Goal: Task Accomplishment & Management: Use online tool/utility

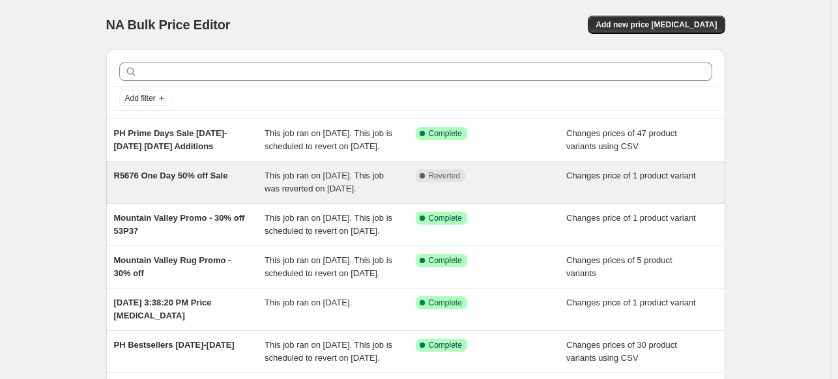
click at [193, 195] on div "R5676 One Day 50% off Sale" at bounding box center [189, 182] width 151 height 26
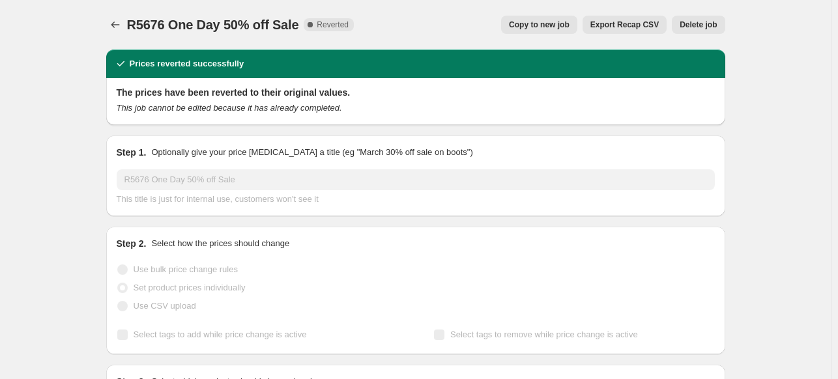
click at [561, 23] on span "Copy to new job" at bounding box center [539, 25] width 61 height 10
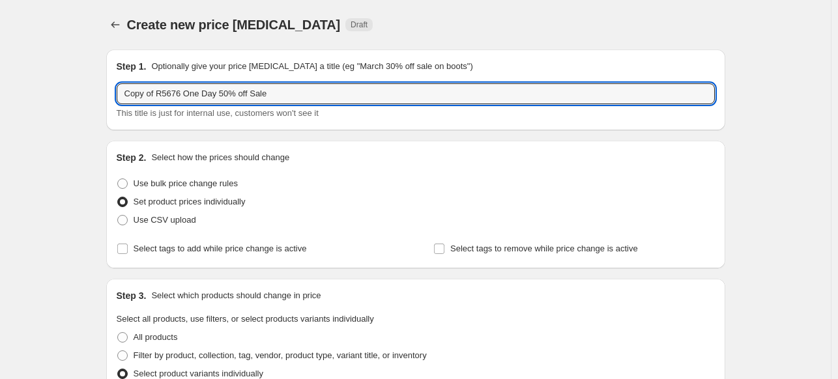
drag, startPoint x: 181, startPoint y: 94, endPoint x: 111, endPoint y: 95, distance: 69.8
paste input "PLC79G25PTSK"
drag, startPoint x: 183, startPoint y: 94, endPoint x: 48, endPoint y: 85, distance: 134.6
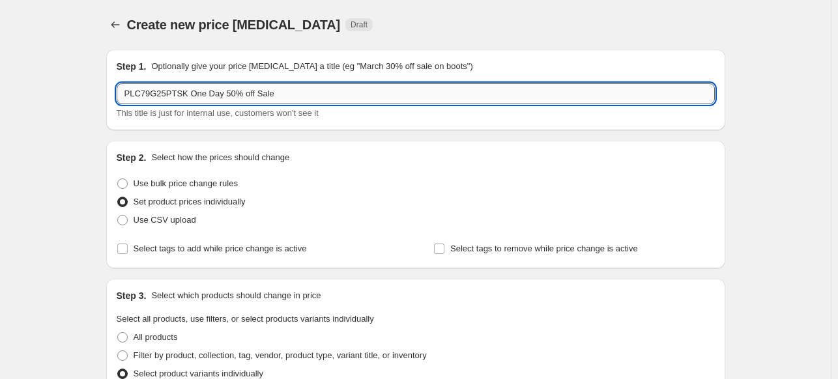
paste input "GSDF0GGSHWCQ"
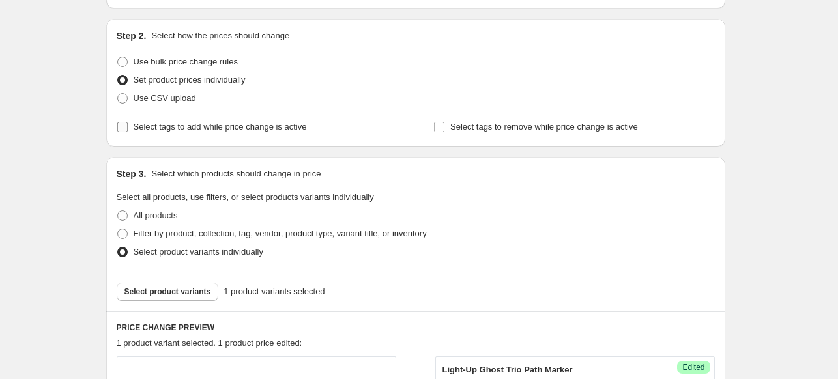
scroll to position [130, 0]
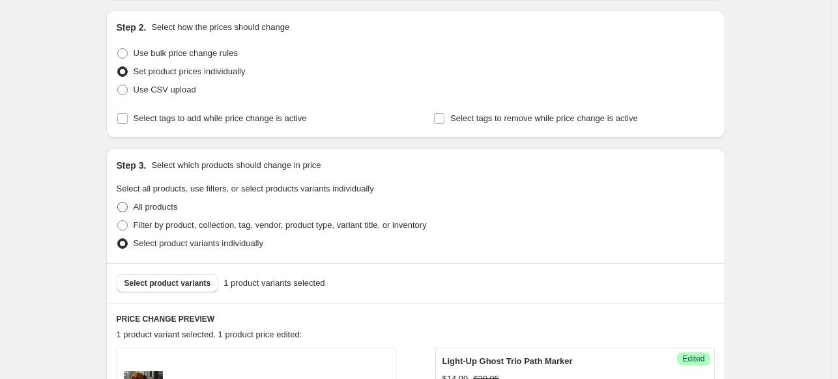
type input "GSDF0GGSHWCQ One Day 50% off Sale"
click at [132, 211] on label "All products" at bounding box center [147, 207] width 61 height 18
click at [118, 203] on input "All products" at bounding box center [117, 202] width 1 height 1
radio input "true"
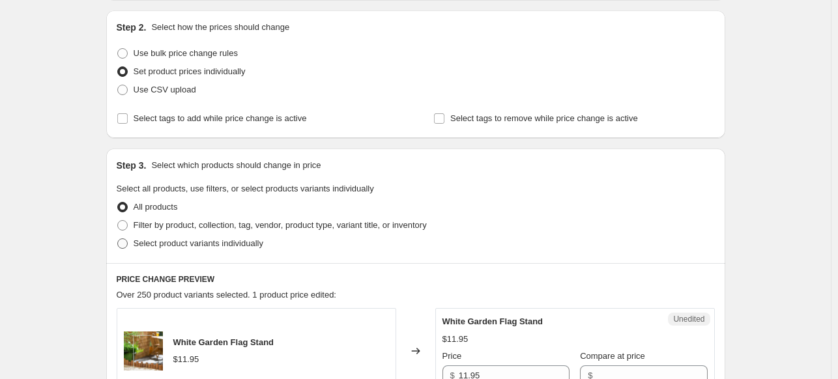
click at [126, 242] on span at bounding box center [122, 244] width 10 height 10
click at [118, 239] on input "Select product variants individually" at bounding box center [117, 239] width 1 height 1
radio input "true"
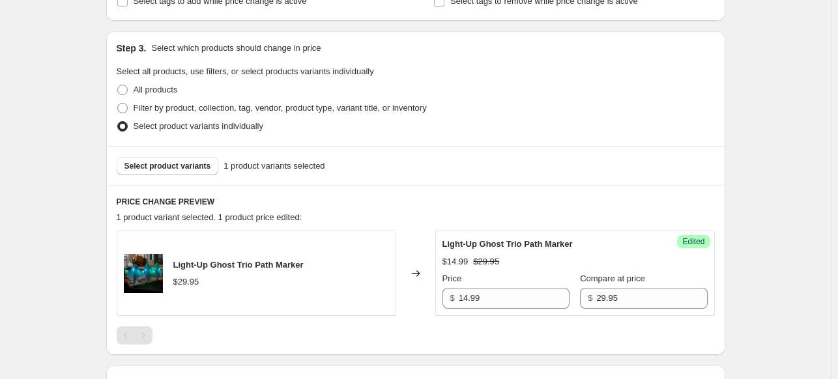
scroll to position [0, 0]
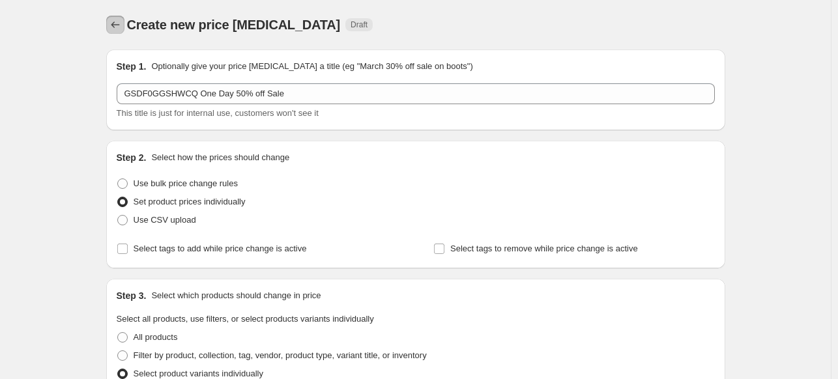
click at [117, 25] on icon "Price change jobs" at bounding box center [115, 24] width 13 height 13
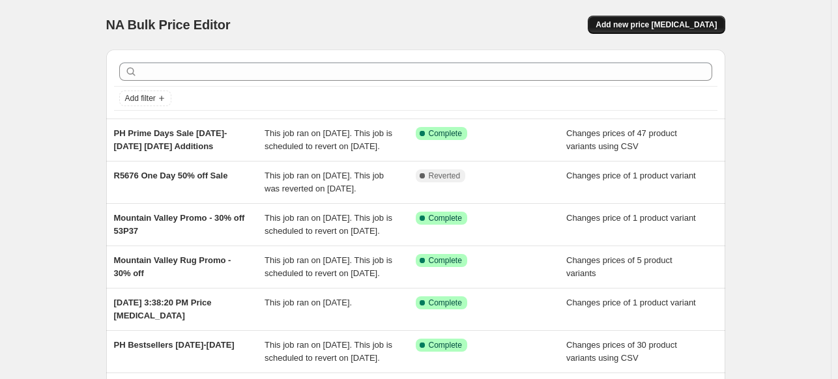
click at [664, 26] on span "Add new price [MEDICAL_DATA]" at bounding box center [656, 25] width 121 height 10
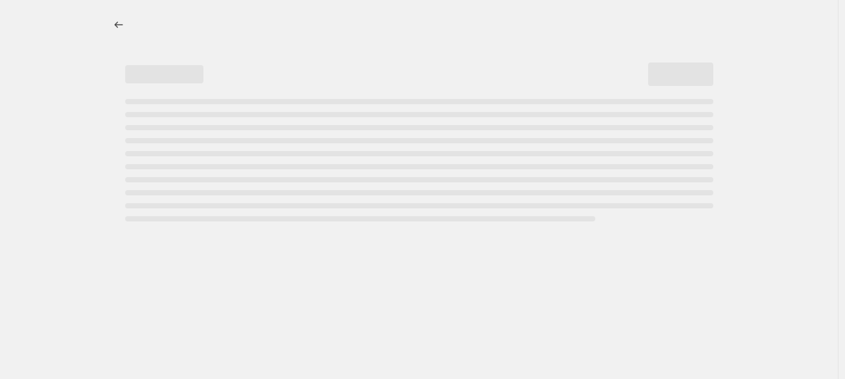
select select "percentage"
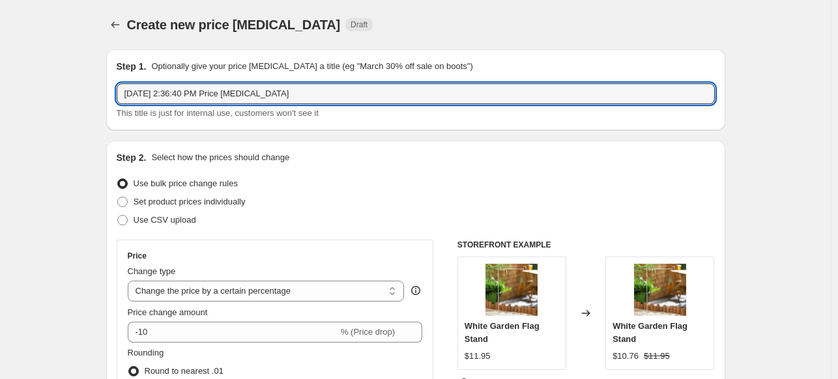
drag, startPoint x: 301, startPoint y: 97, endPoint x: 57, endPoint y: 89, distance: 244.6
click at [299, 91] on input "[DATE] 2:36:40 PM Price [MEDICAL_DATA]" at bounding box center [416, 93] width 598 height 21
drag, startPoint x: 239, startPoint y: 92, endPoint x: 120, endPoint y: 89, distance: 119.3
click at [120, 89] on input "[DATE] 2:36:40 PM Price [MEDICAL_DATA]" at bounding box center [416, 93] width 598 height 21
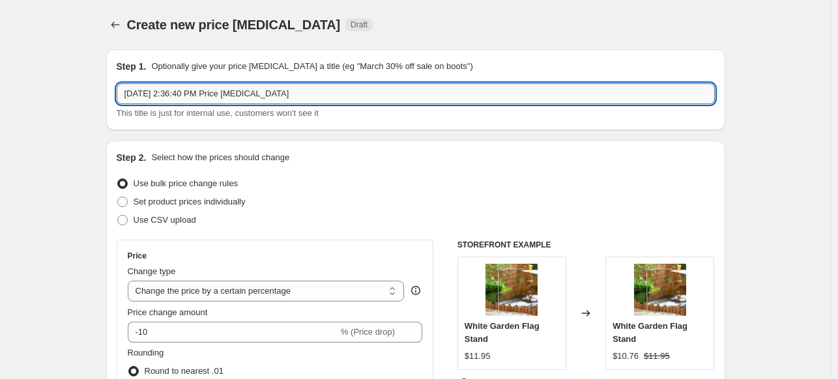
paste input "GSDF0GGSHWCQ"
type input "GSDF0GGSHWCQ DOTD 50% Off"
click at [126, 201] on span at bounding box center [122, 202] width 10 height 10
click at [118, 198] on input "Set product prices individually" at bounding box center [117, 197] width 1 height 1
radio input "true"
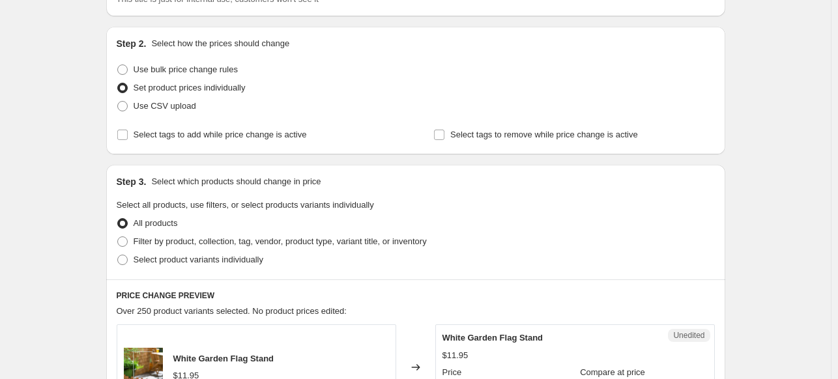
scroll to position [130, 0]
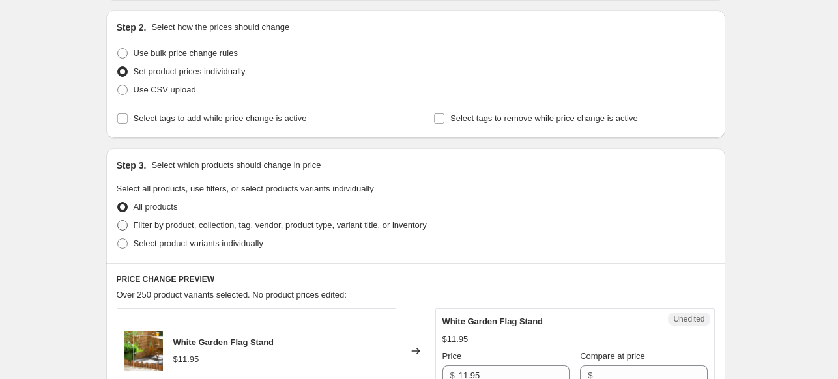
click at [124, 226] on span at bounding box center [122, 225] width 10 height 10
click at [118, 221] on input "Filter by product, collection, tag, vendor, product type, variant title, or inv…" at bounding box center [117, 220] width 1 height 1
radio input "true"
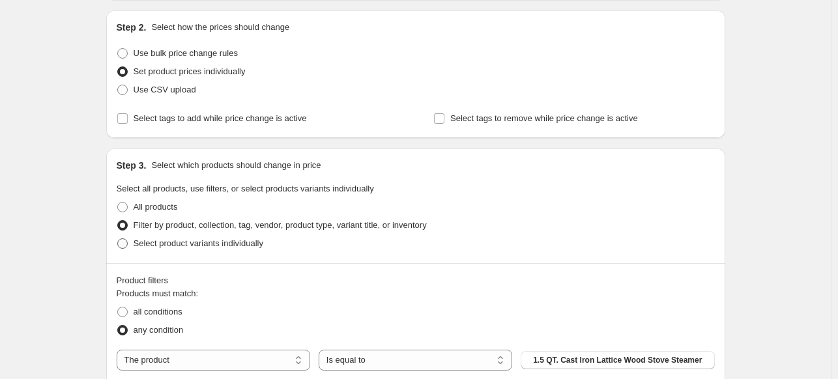
click at [123, 243] on span at bounding box center [122, 244] width 10 height 10
click at [118, 239] on input "Select product variants individually" at bounding box center [117, 239] width 1 height 1
radio input "true"
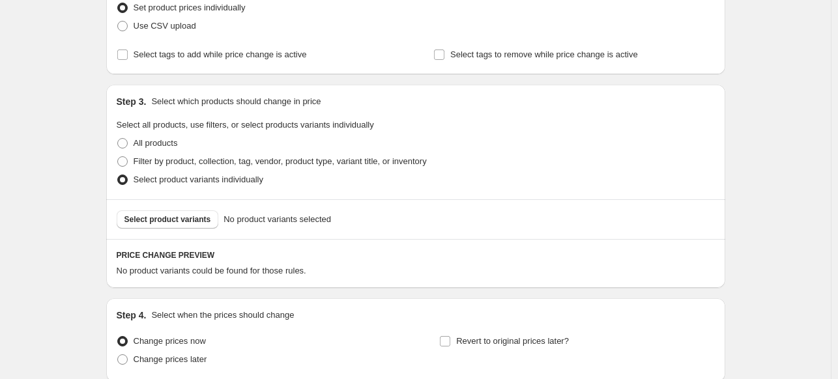
scroll to position [304, 0]
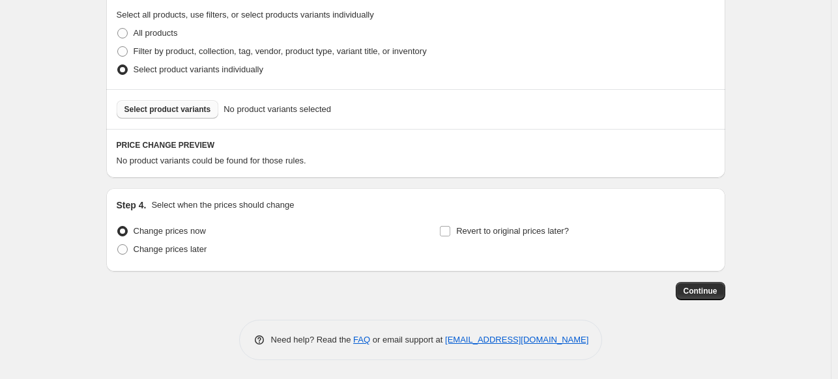
click at [163, 115] on button "Select product variants" at bounding box center [168, 109] width 102 height 18
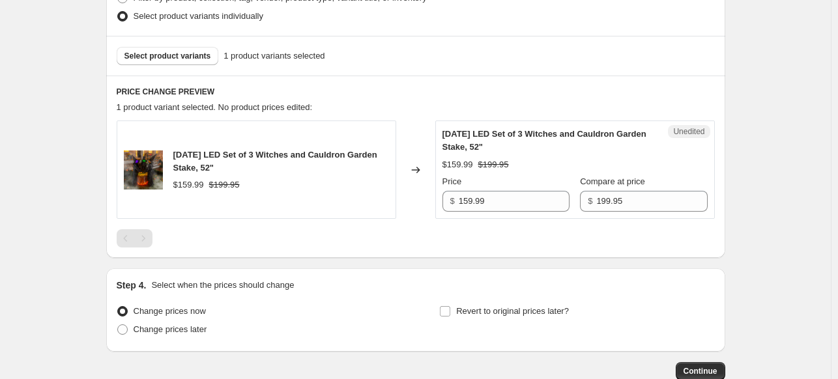
scroll to position [438, 0]
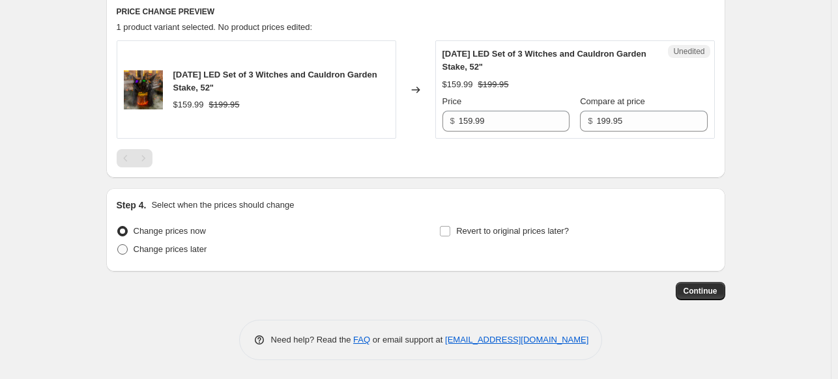
click at [128, 249] on span at bounding box center [122, 249] width 10 height 10
click at [118, 245] on input "Change prices later" at bounding box center [117, 244] width 1 height 1
radio input "true"
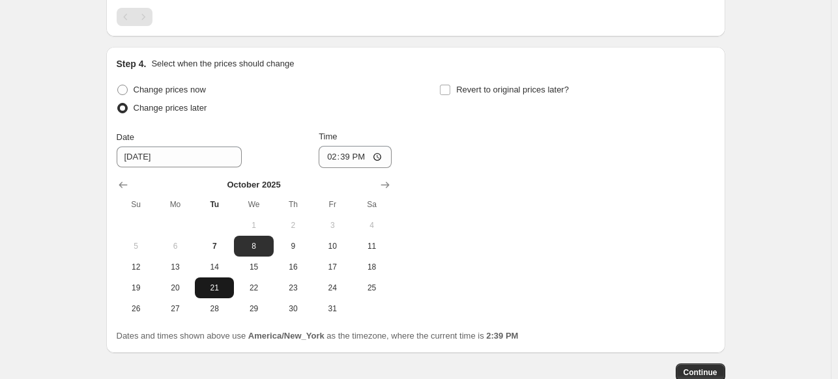
scroll to position [634, 0]
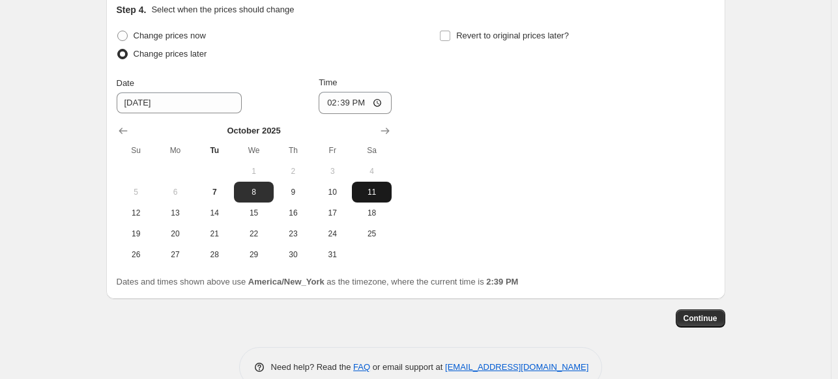
click at [379, 192] on span "11" at bounding box center [371, 192] width 29 height 10
type input "[DATE]"
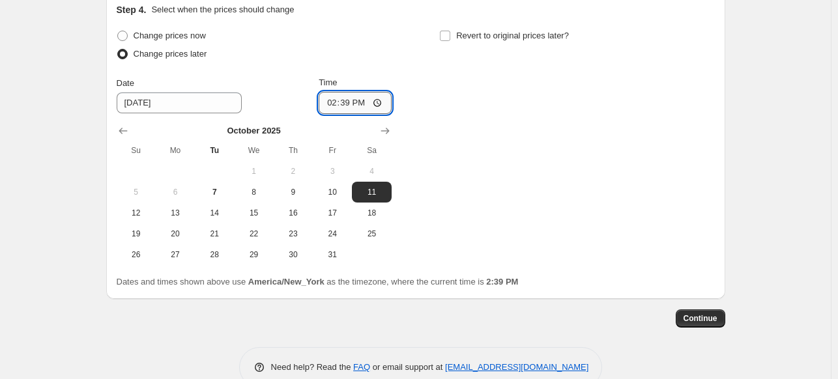
click at [349, 102] on input "14:39" at bounding box center [355, 103] width 73 height 22
click at [378, 102] on input "14:39" at bounding box center [355, 103] width 73 height 22
type input "23:39"
click at [469, 66] on div "Change prices now Change prices later Date [DATE] Time 23:39 [DATE] Su Mo Tu We…" at bounding box center [416, 146] width 598 height 239
click at [450, 33] on input "Revert to original prices later?" at bounding box center [445, 36] width 10 height 10
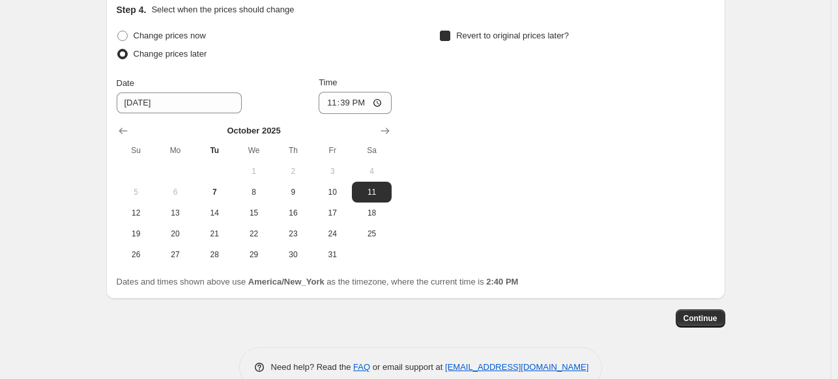
checkbox input "true"
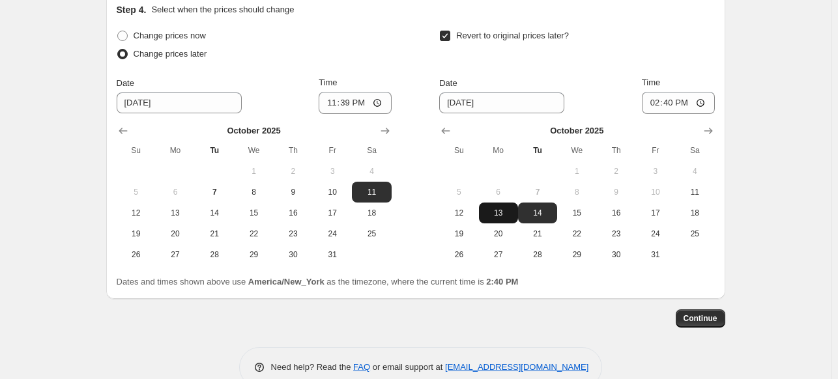
click at [508, 215] on span "13" at bounding box center [498, 213] width 29 height 10
type input "[DATE]"
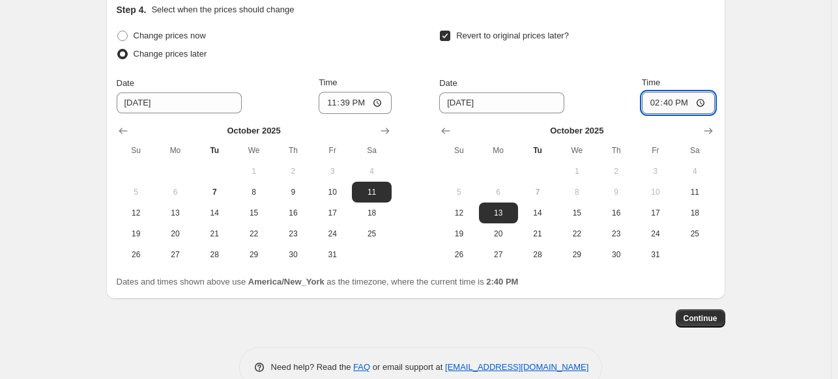
click at [705, 103] on input "14:40" at bounding box center [678, 103] width 73 height 22
type input "04:40"
click at [602, 67] on div "Revert to original prices later? Date [DATE] Time 04:40 [DATE] Su Mo Tu We Th F…" at bounding box center [576, 146] width 275 height 239
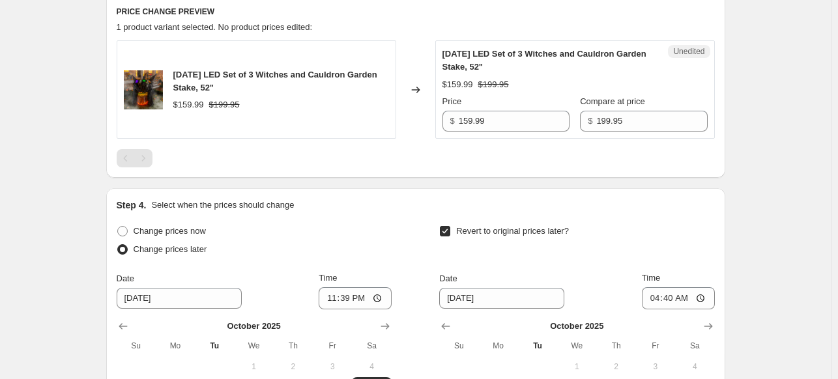
scroll to position [373, 0]
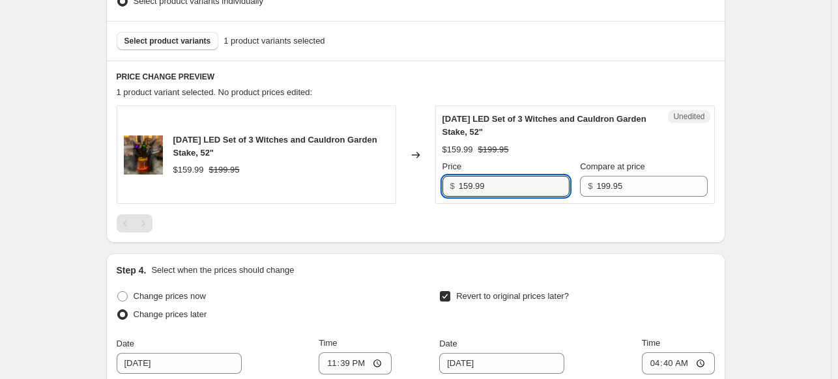
drag, startPoint x: 514, startPoint y: 190, endPoint x: 416, endPoint y: 184, distance: 98.6
click at [415, 184] on div "[DATE] LED Set of 3 Witches and Cauldron Garden Stake, 52" $159.99 $199.95 Chan…" at bounding box center [416, 155] width 598 height 98
type input "99.99"
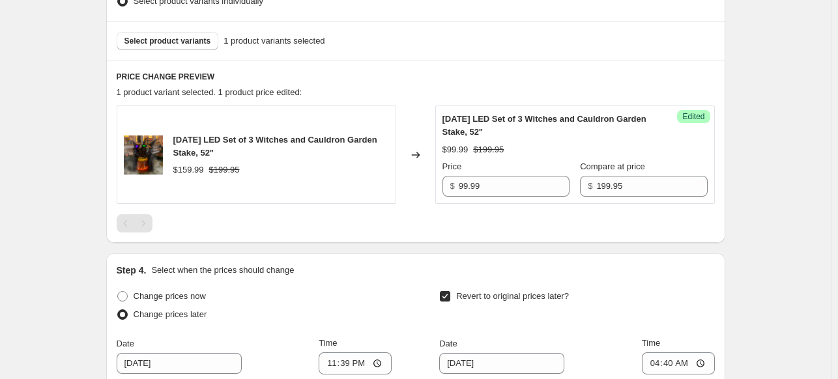
click at [512, 233] on div "PRICE CHANGE PREVIEW 1 product variant selected. 1 product price edited: [DATE]…" at bounding box center [415, 152] width 619 height 183
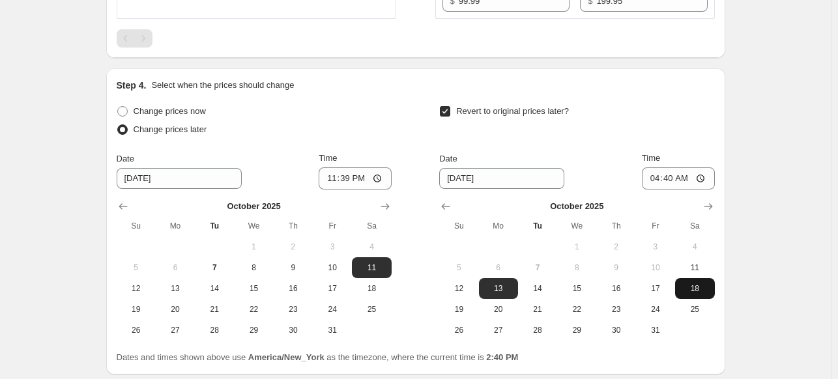
scroll to position [660, 0]
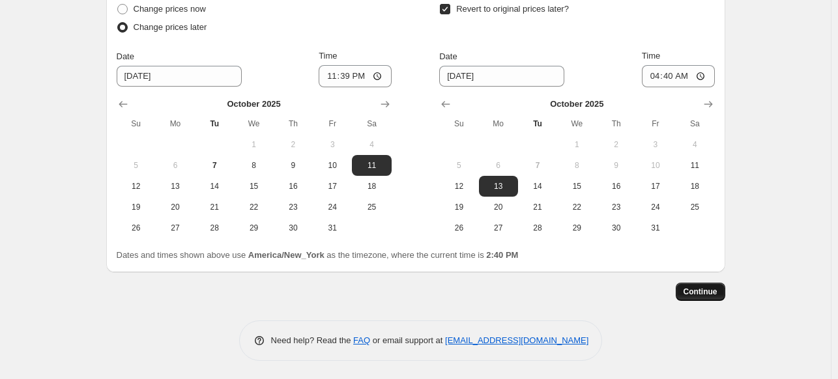
click at [713, 289] on span "Continue" at bounding box center [701, 292] width 34 height 10
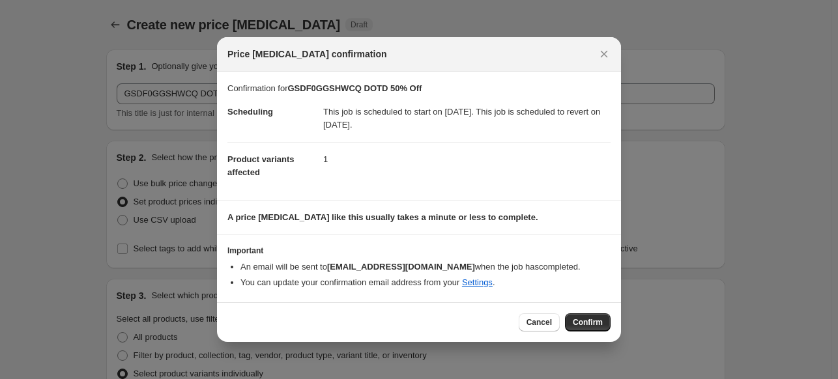
scroll to position [0, 0]
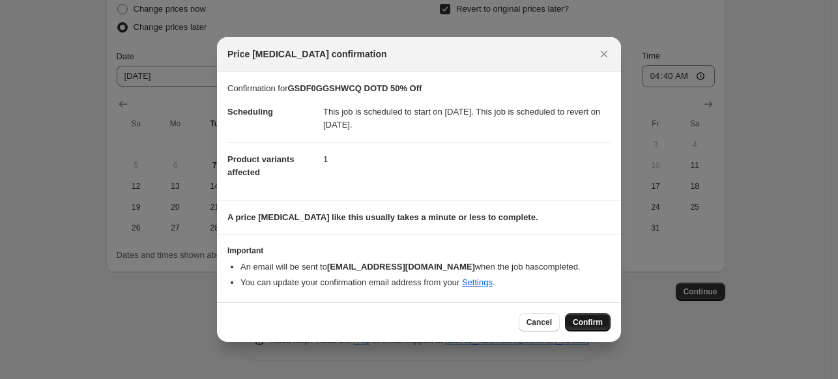
click at [583, 319] on span "Confirm" at bounding box center [588, 322] width 30 height 10
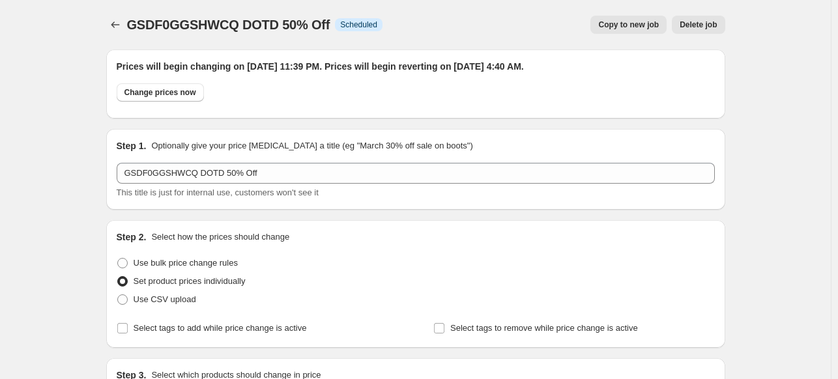
click at [649, 29] on span "Copy to new job" at bounding box center [628, 25] width 61 height 10
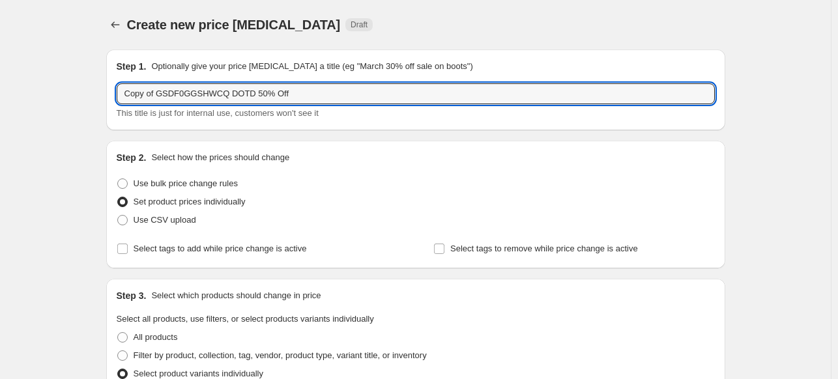
drag, startPoint x: 225, startPoint y: 93, endPoint x: 93, endPoint y: 92, distance: 131.7
paste input "GUDYJXGSHWAR"
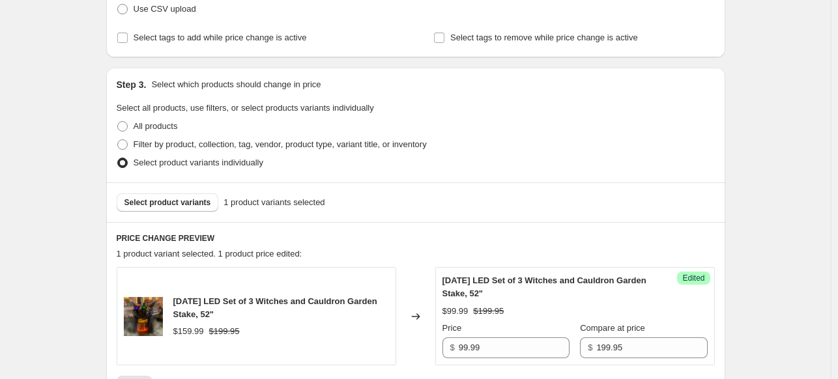
scroll to position [326, 0]
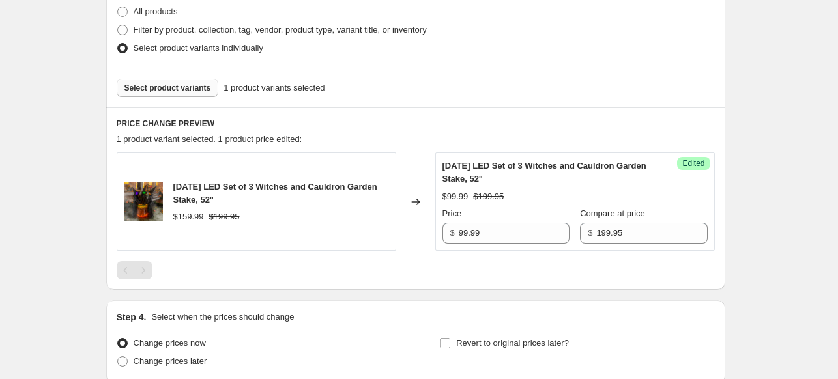
type input "GUDYJXGSHWAR DOTD 50% Off"
click at [143, 87] on span "Select product variants" at bounding box center [168, 88] width 87 height 10
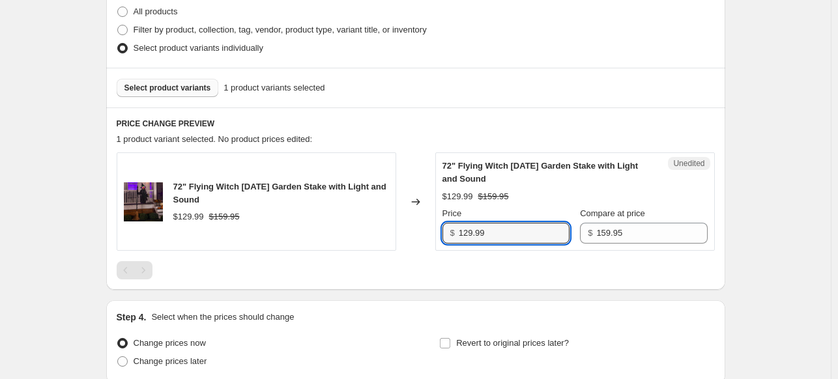
drag, startPoint x: 470, startPoint y: 233, endPoint x: 456, endPoint y: 233, distance: 13.7
click at [456, 233] on div "$ 129.99" at bounding box center [506, 233] width 127 height 21
type input "79.99"
click at [407, 274] on div at bounding box center [416, 270] width 598 height 18
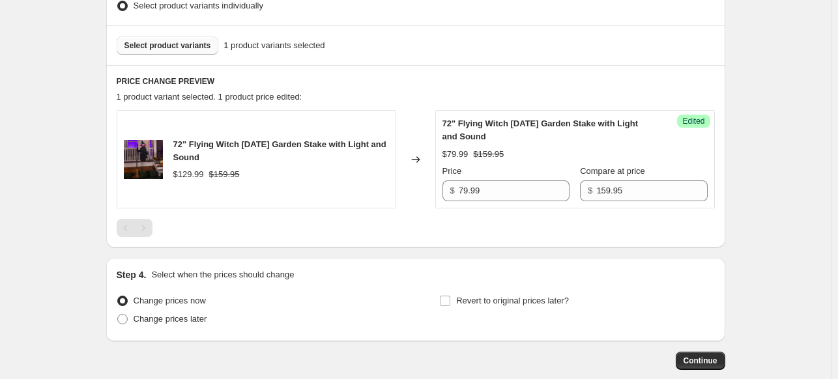
scroll to position [391, 0]
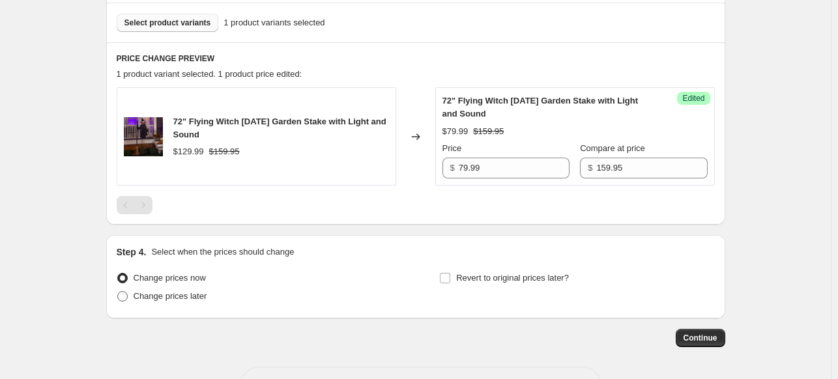
click at [126, 293] on span at bounding box center [122, 296] width 10 height 10
click at [118, 292] on input "Change prices later" at bounding box center [117, 291] width 1 height 1
radio input "true"
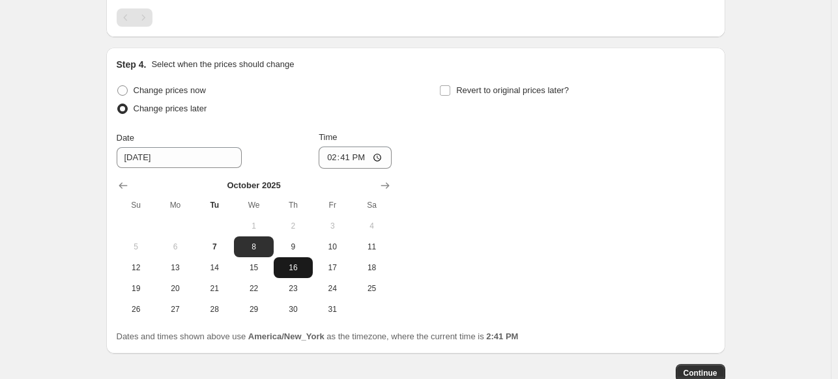
scroll to position [587, 0]
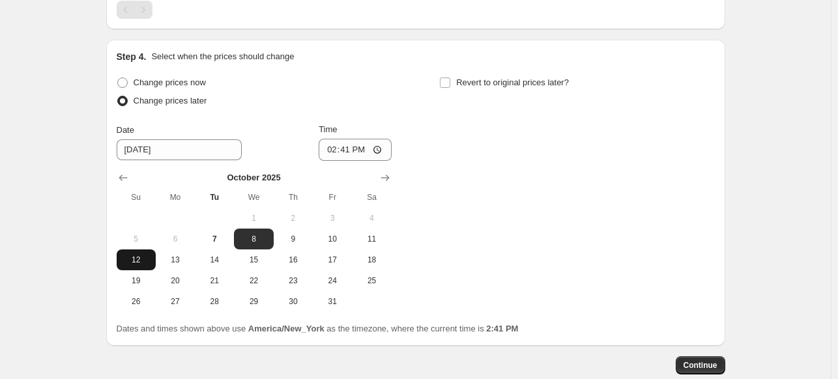
click at [145, 259] on span "12" at bounding box center [136, 260] width 29 height 10
type input "[DATE]"
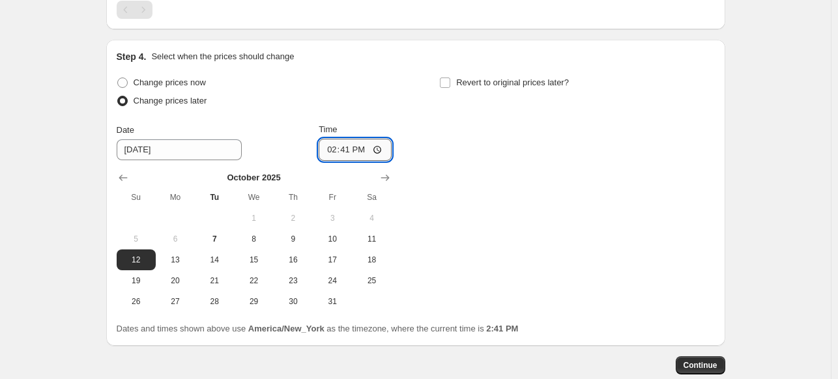
click at [376, 149] on input "14:41" at bounding box center [355, 150] width 73 height 22
type input "23:41"
click at [467, 181] on div "Change prices now Change prices later Date [DATE] Time 23:41 [DATE] Su Mo Tu We…" at bounding box center [416, 193] width 598 height 239
click at [448, 79] on input "Revert to original prices later?" at bounding box center [445, 83] width 10 height 10
checkbox input "true"
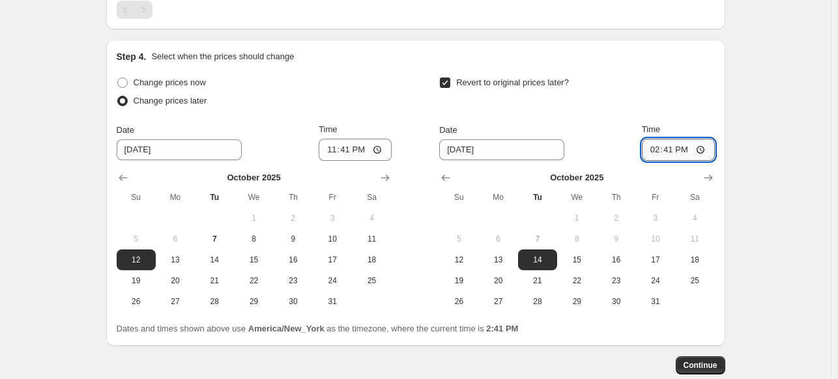
click at [701, 148] on input "14:41" at bounding box center [678, 150] width 73 height 22
type input "04:41"
click at [602, 102] on div "Revert to original prices later?" at bounding box center [576, 93] width 275 height 39
click at [705, 368] on span "Continue" at bounding box center [701, 366] width 34 height 10
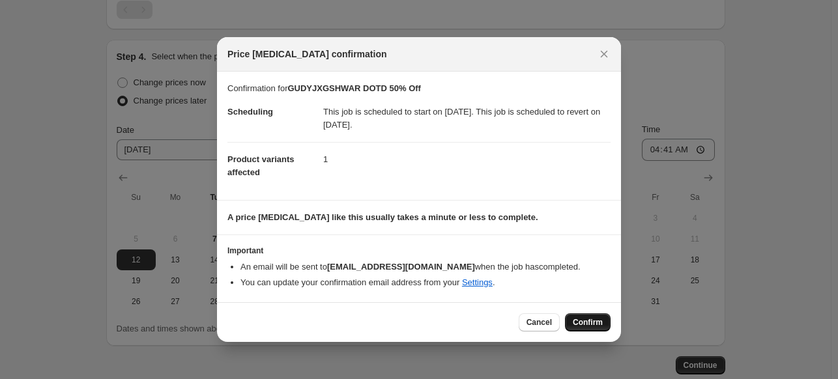
click at [580, 323] on span "Confirm" at bounding box center [588, 322] width 30 height 10
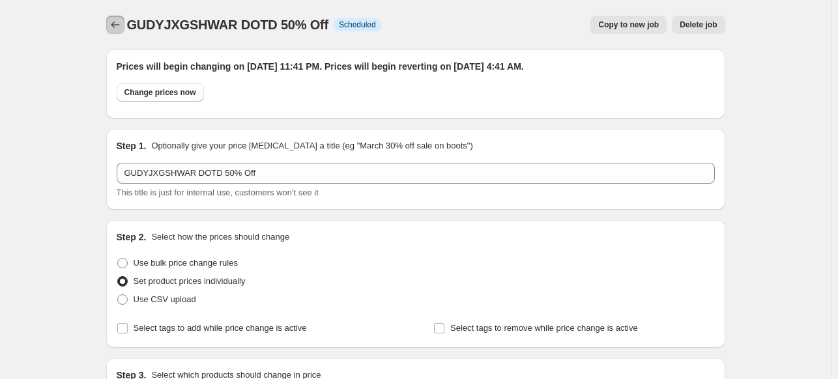
click at [111, 20] on button "Price change jobs" at bounding box center [115, 25] width 18 height 18
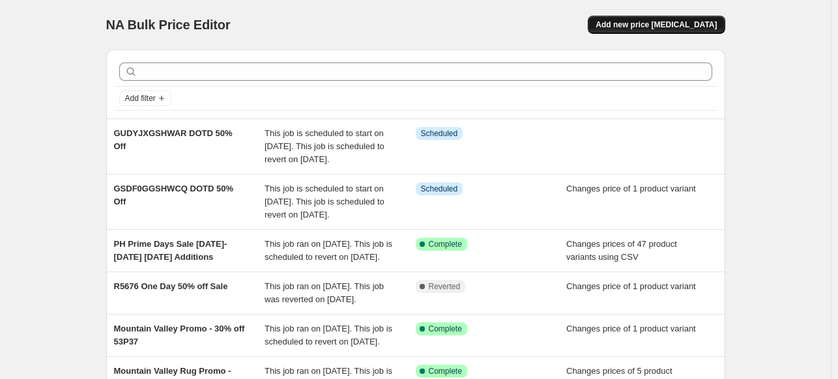
click at [661, 23] on span "Add new price [MEDICAL_DATA]" at bounding box center [656, 25] width 121 height 10
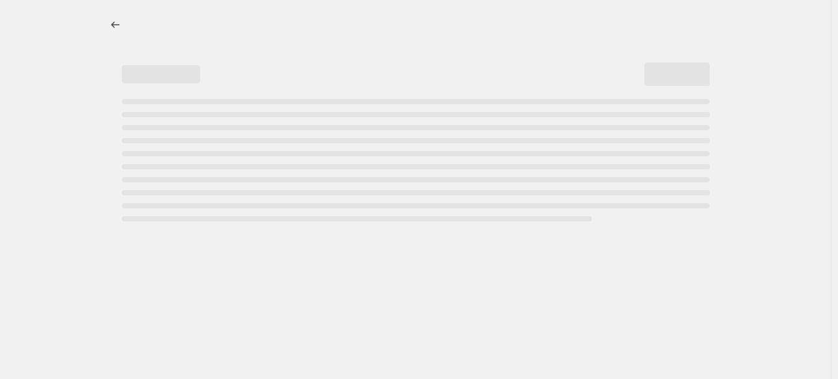
select select "percentage"
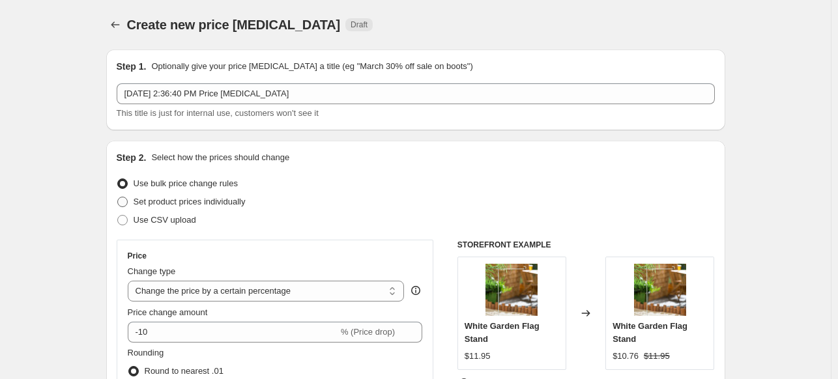
click at [123, 204] on span at bounding box center [122, 202] width 10 height 10
click at [118, 198] on input "Set product prices individually" at bounding box center [117, 197] width 1 height 1
radio input "true"
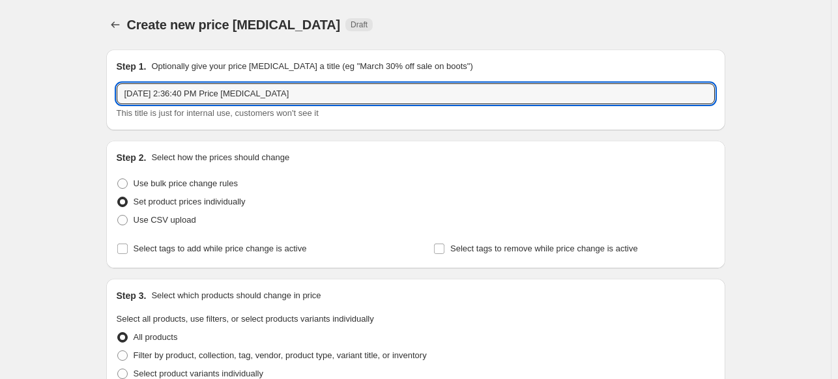
drag, startPoint x: 288, startPoint y: 93, endPoint x: 153, endPoint y: 93, distance: 135.6
paste input "GS3VTCGSHWCQ"
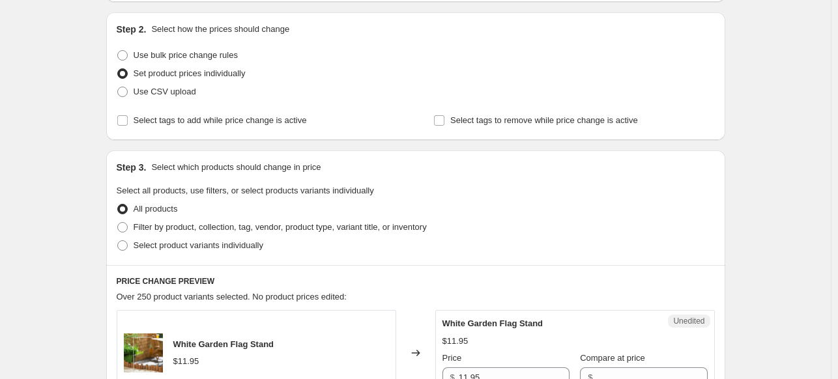
scroll to position [130, 0]
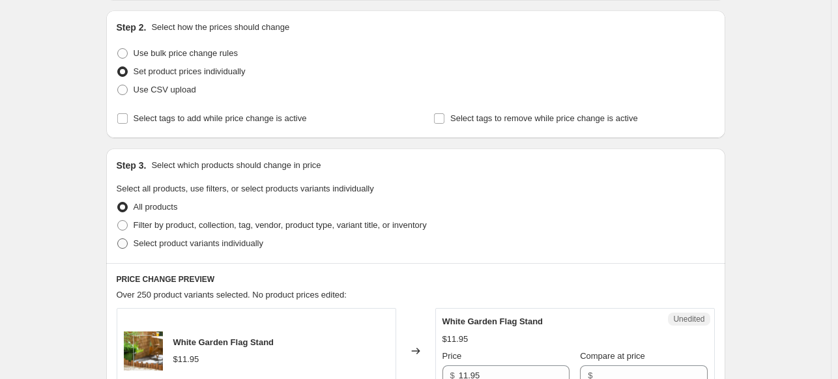
type input "GS3VTCGSHWCQ DOTD 50% Off"
click at [128, 242] on span at bounding box center [122, 244] width 10 height 10
click at [118, 239] on input "Select product variants individually" at bounding box center [117, 239] width 1 height 1
radio input "true"
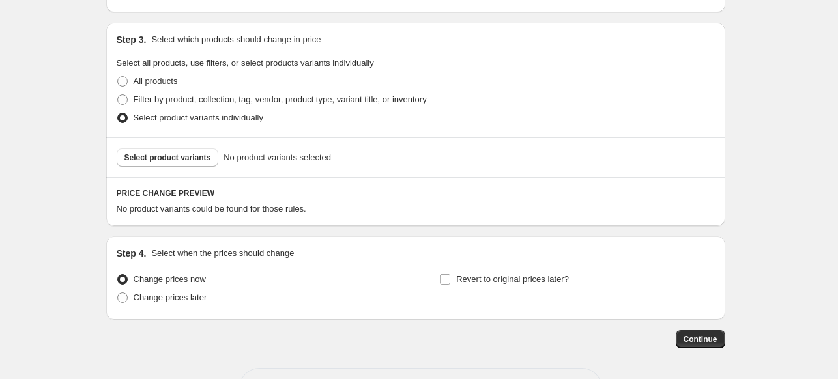
scroll to position [261, 0]
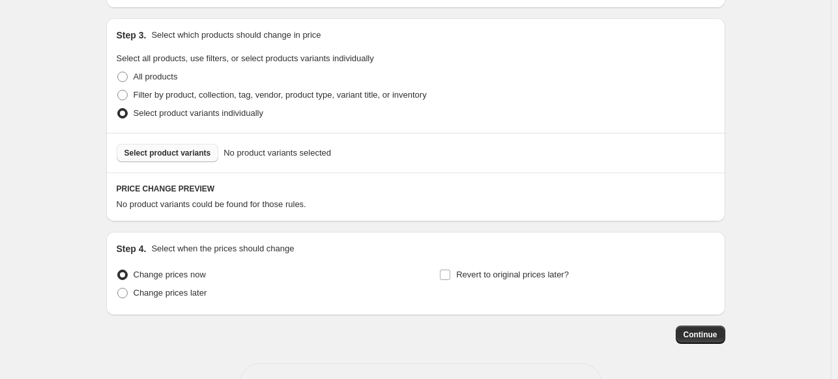
click at [146, 153] on span "Select product variants" at bounding box center [168, 153] width 87 height 10
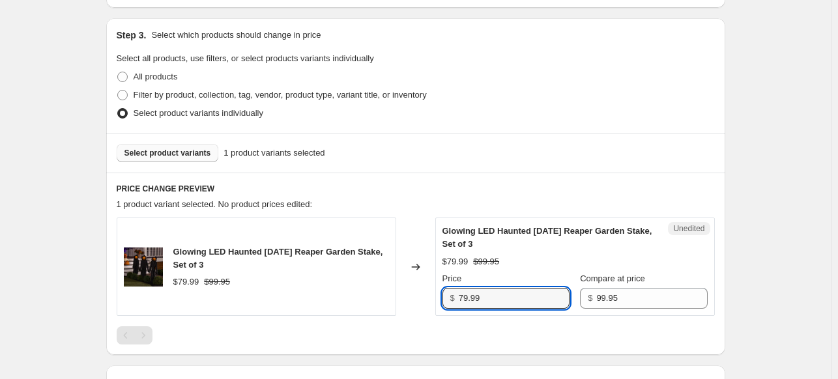
drag, startPoint x: 467, startPoint y: 296, endPoint x: 443, endPoint y: 301, distance: 23.9
click at [443, 301] on div "Unedited Glowing LED Haunted [DATE] Reaper Garden Stake, Set of 3 $79.99 $99.95…" at bounding box center [575, 267] width 280 height 98
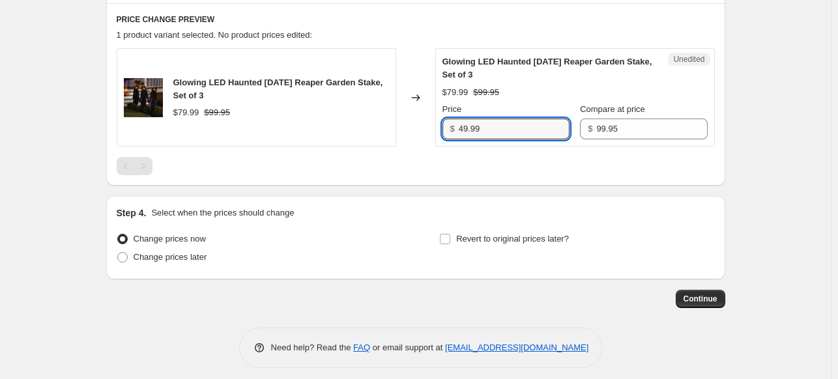
scroll to position [438, 0]
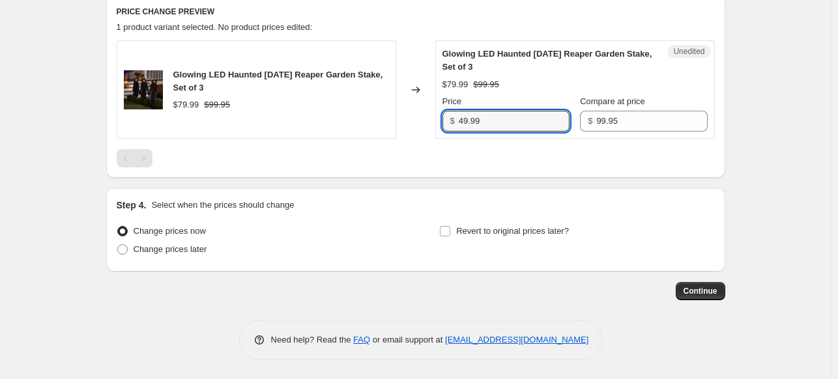
type input "49.99"
click at [424, 136] on div "Changed to" at bounding box center [415, 89] width 39 height 98
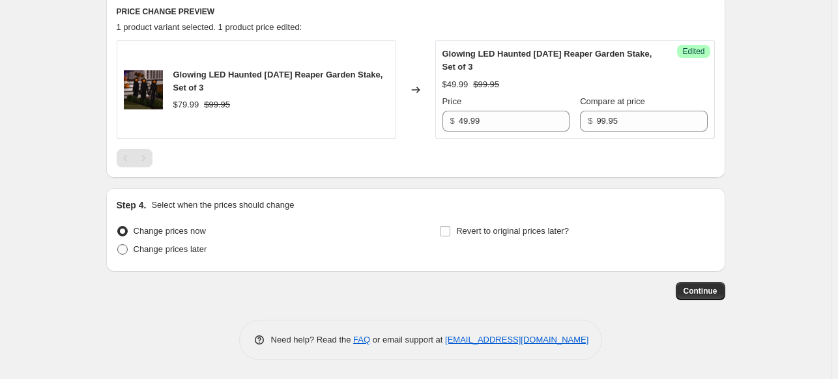
click at [175, 248] on span "Change prices later" at bounding box center [171, 249] width 74 height 10
click at [118, 245] on input "Change prices later" at bounding box center [117, 244] width 1 height 1
radio input "true"
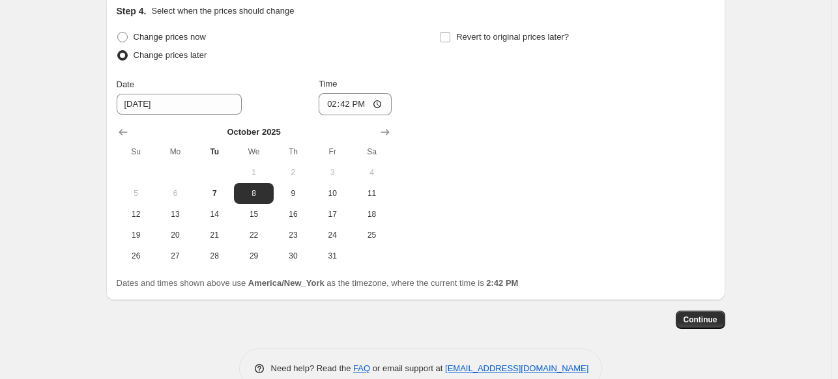
scroll to position [634, 0]
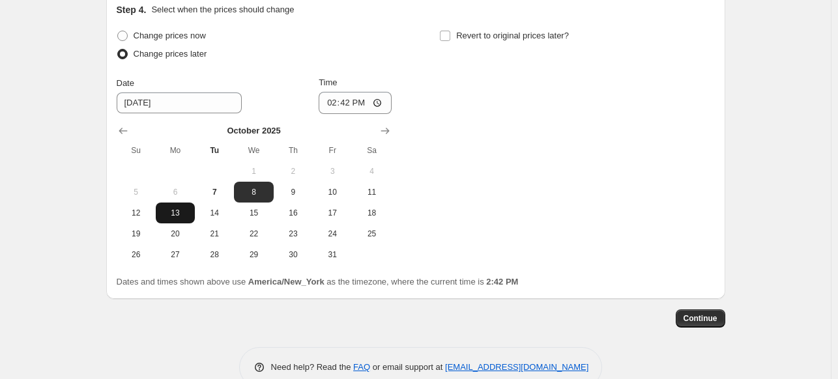
click at [175, 212] on span "13" at bounding box center [175, 213] width 29 height 10
type input "[DATE]"
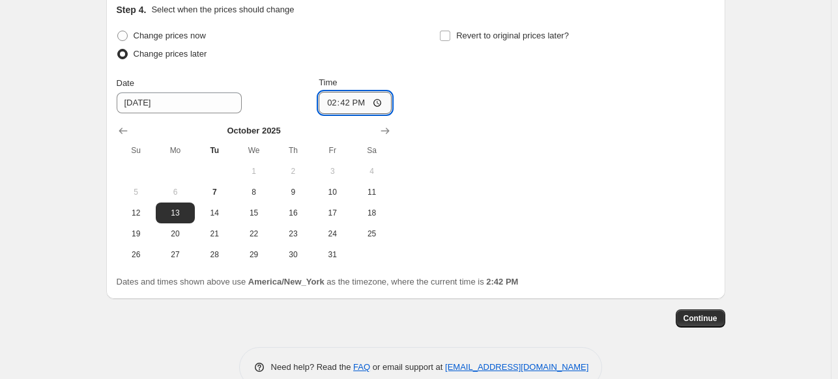
click at [379, 101] on input "14:42" at bounding box center [355, 103] width 73 height 22
type input "23:42"
drag, startPoint x: 425, startPoint y: 68, endPoint x: 443, endPoint y: 47, distance: 27.8
click at [425, 67] on div "Change prices now Change prices later Date [DATE] Time 23:42 [DATE] Su Mo Tu We…" at bounding box center [416, 146] width 598 height 239
click at [449, 35] on input "Revert to original prices later?" at bounding box center [445, 36] width 10 height 10
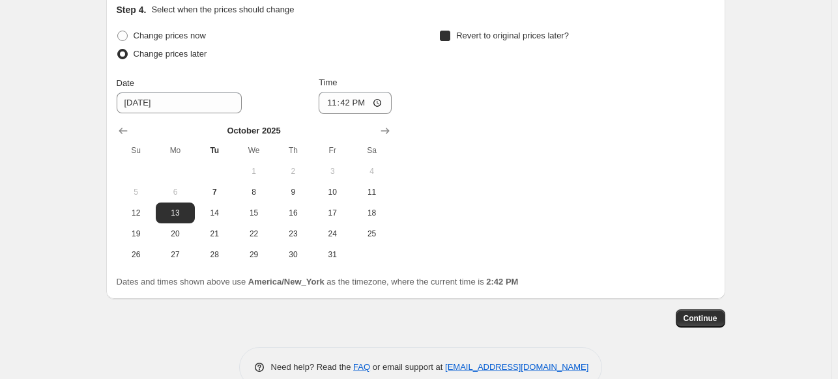
checkbox input "true"
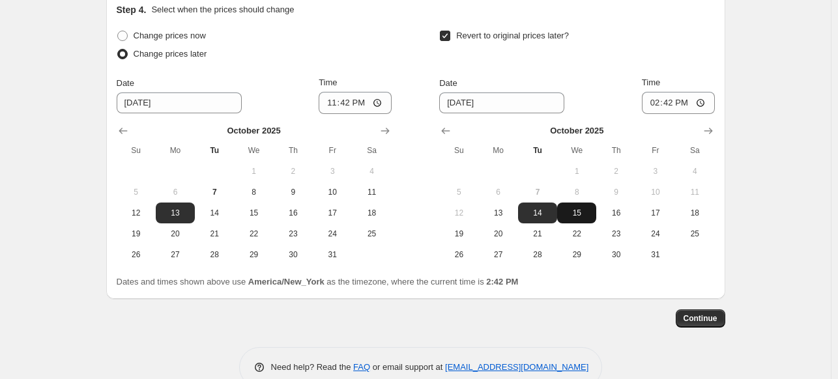
click at [582, 216] on span "15" at bounding box center [577, 213] width 29 height 10
type input "[DATE]"
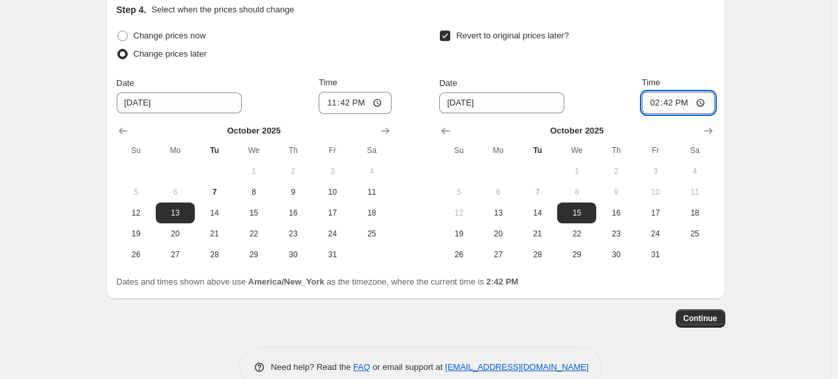
click at [700, 103] on input "14:42" at bounding box center [678, 103] width 73 height 22
type input "04:42"
click at [663, 49] on div "Revert to original prices later?" at bounding box center [576, 46] width 275 height 39
click at [709, 321] on span "Continue" at bounding box center [701, 319] width 34 height 10
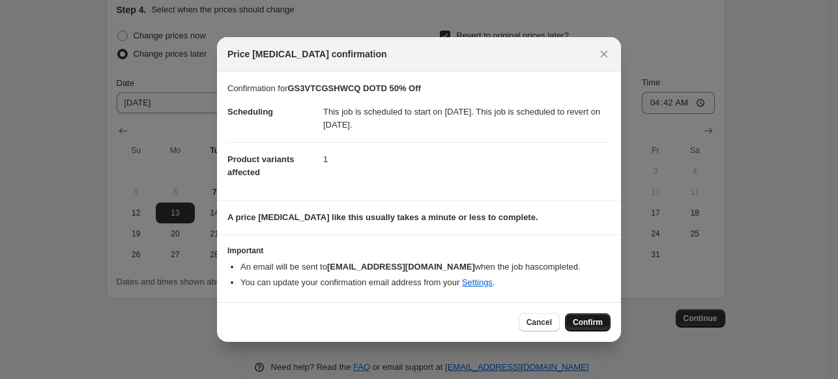
click at [578, 317] on span "Confirm" at bounding box center [588, 322] width 30 height 10
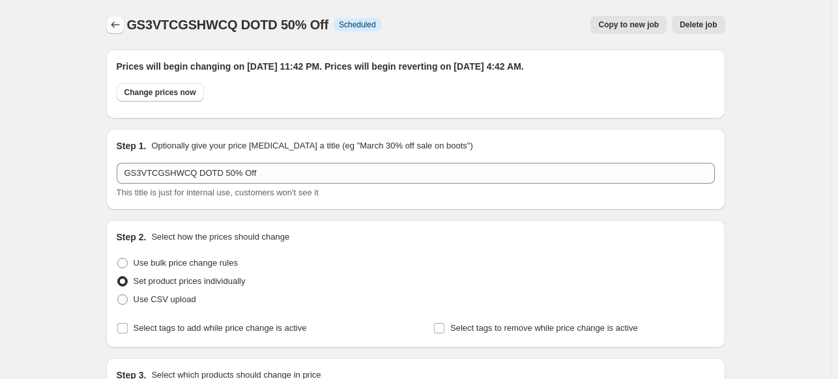
click at [122, 22] on icon "Price change jobs" at bounding box center [115, 24] width 13 height 13
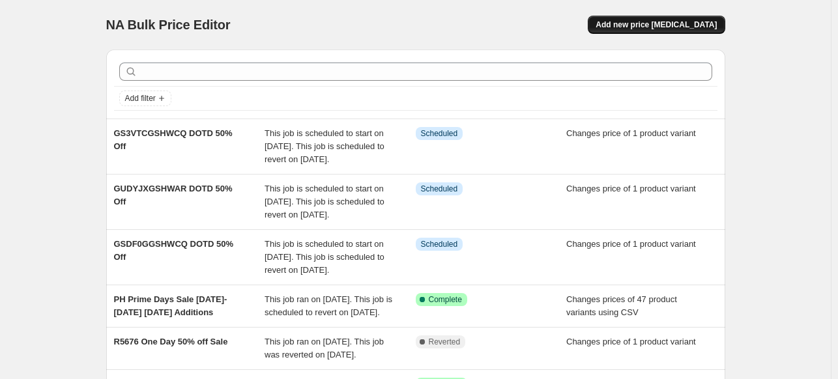
click at [683, 25] on span "Add new price [MEDICAL_DATA]" at bounding box center [656, 25] width 121 height 10
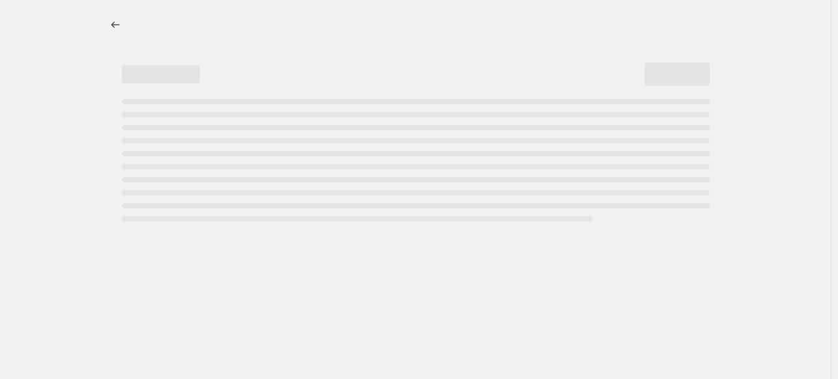
select select "percentage"
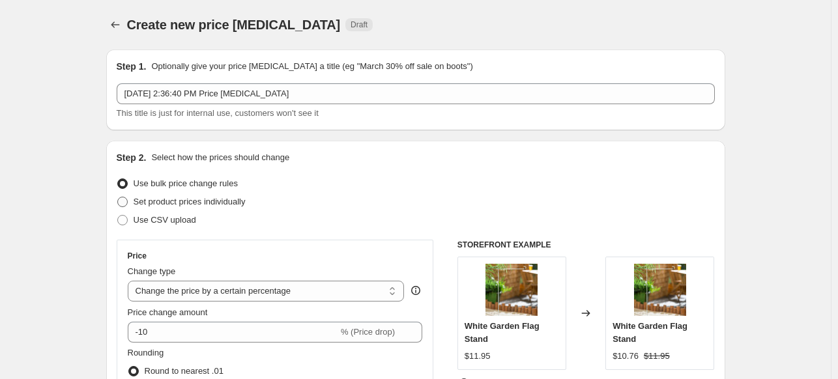
click at [125, 207] on span at bounding box center [122, 202] width 10 height 10
click at [118, 198] on input "Set product prices individually" at bounding box center [117, 197] width 1 height 1
radio input "true"
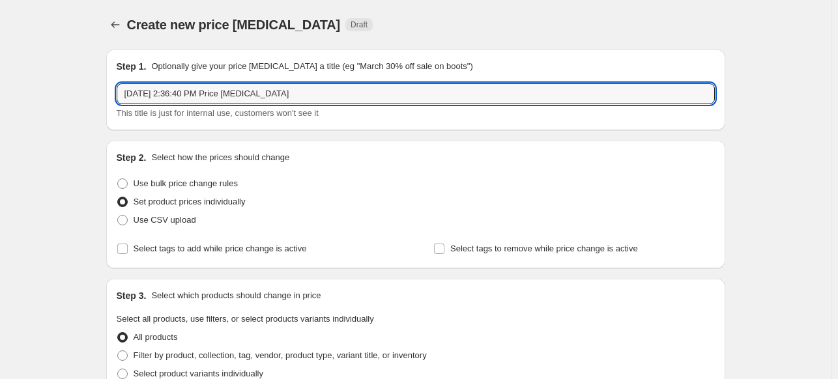
drag, startPoint x: 288, startPoint y: 93, endPoint x: 117, endPoint y: 93, distance: 170.8
click at [117, 93] on div "Step 1. Optionally give your price [MEDICAL_DATA] a title (eg "March 30% off sa…" at bounding box center [415, 90] width 619 height 81
paste input "XX38TKGSZBAO"
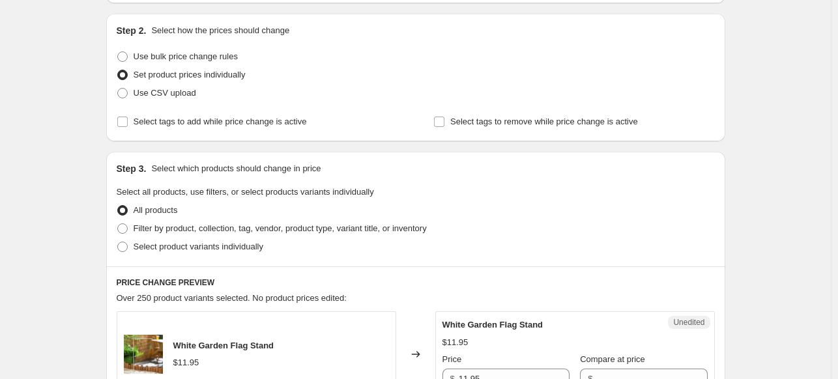
scroll to position [130, 0]
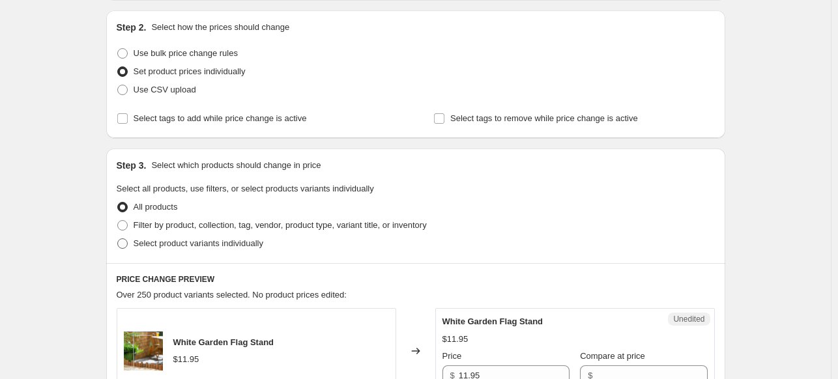
type input "XX38TKGSZBAO DOTD 50% Off"
click at [123, 242] on span at bounding box center [122, 244] width 10 height 10
click at [118, 239] on input "Select product variants individually" at bounding box center [117, 239] width 1 height 1
radio input "true"
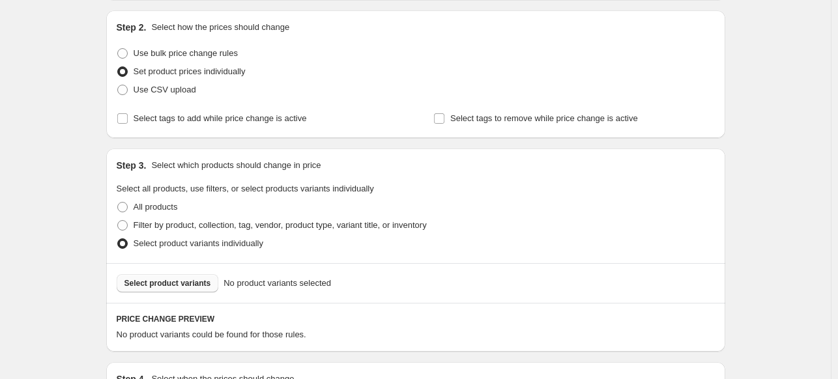
click at [159, 285] on span "Select product variants" at bounding box center [168, 283] width 87 height 10
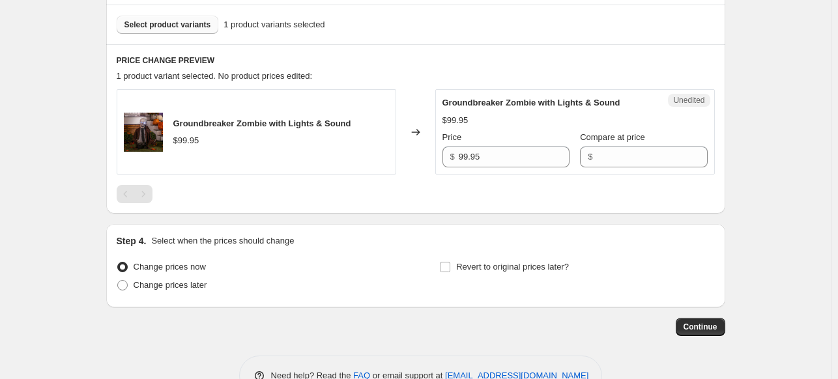
scroll to position [391, 0]
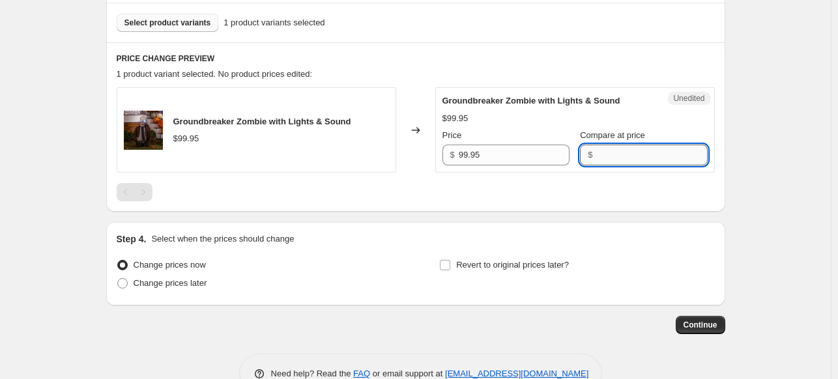
click at [617, 155] on input "Compare at price" at bounding box center [651, 155] width 111 height 21
type input "99.95"
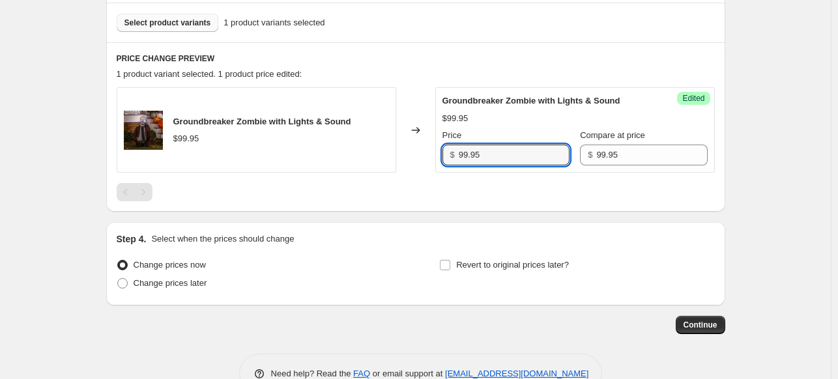
drag, startPoint x: 495, startPoint y: 151, endPoint x: 420, endPoint y: 151, distance: 75.6
click at [420, 151] on div "Groundbreaker Zombie with Lights & Sound $99.95 Changed to Success Edited Groun…" at bounding box center [416, 129] width 598 height 85
type input "49.99"
click at [126, 282] on span at bounding box center [122, 283] width 10 height 10
click at [118, 279] on input "Change prices later" at bounding box center [117, 278] width 1 height 1
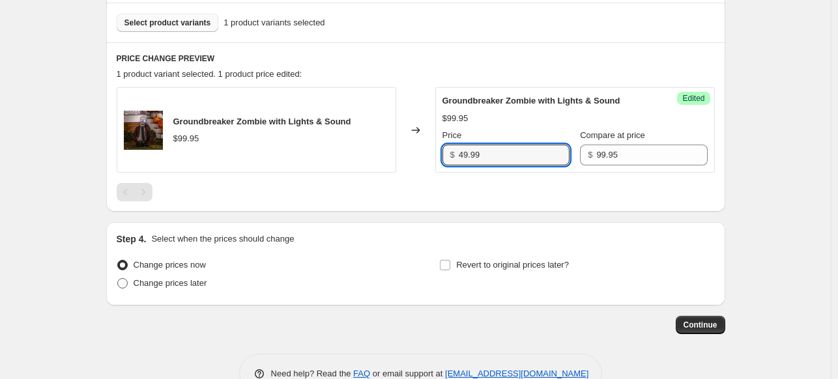
radio input "true"
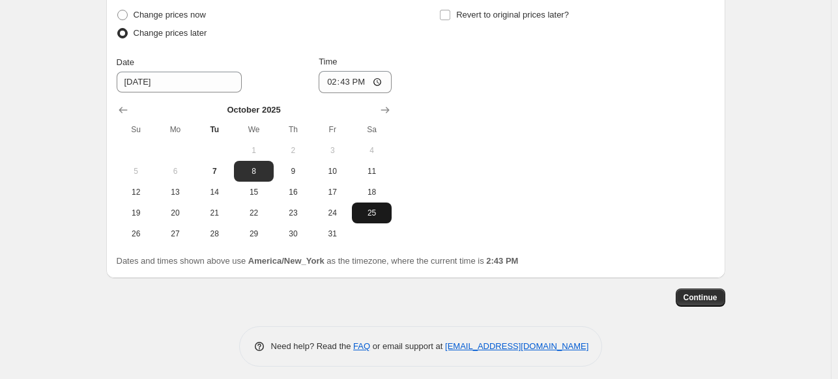
scroll to position [647, 0]
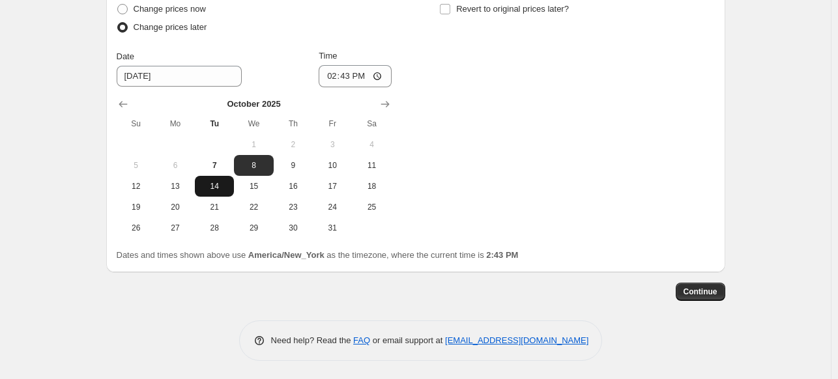
click at [224, 188] on span "14" at bounding box center [214, 186] width 29 height 10
type input "[DATE]"
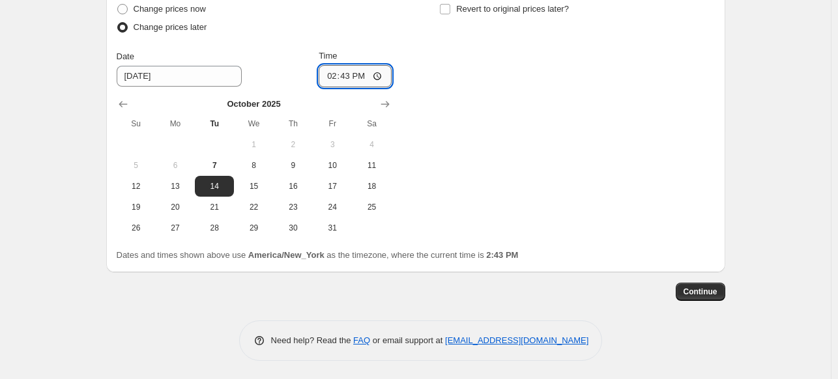
click at [381, 74] on input "14:43" at bounding box center [355, 76] width 73 height 22
type input "23:43"
drag, startPoint x: 404, startPoint y: 28, endPoint x: 423, endPoint y: 23, distance: 20.2
click at [404, 28] on div "Change prices now Change prices later Date [DATE] Time 23:43 [DATE] Su Mo Tu We…" at bounding box center [416, 119] width 598 height 239
click at [450, 7] on input "Revert to original prices later?" at bounding box center [445, 9] width 10 height 10
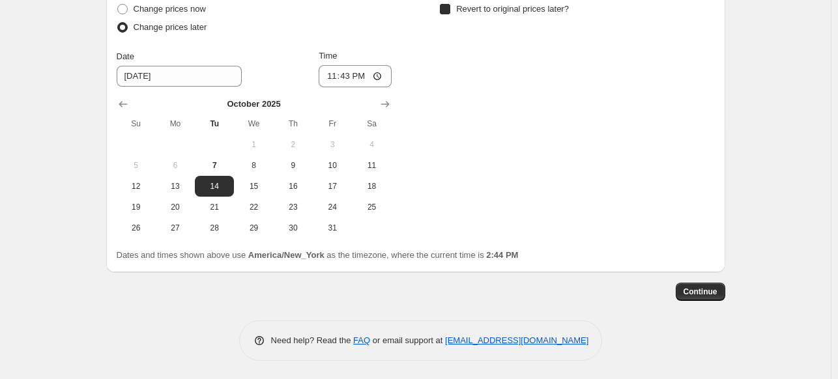
checkbox input "true"
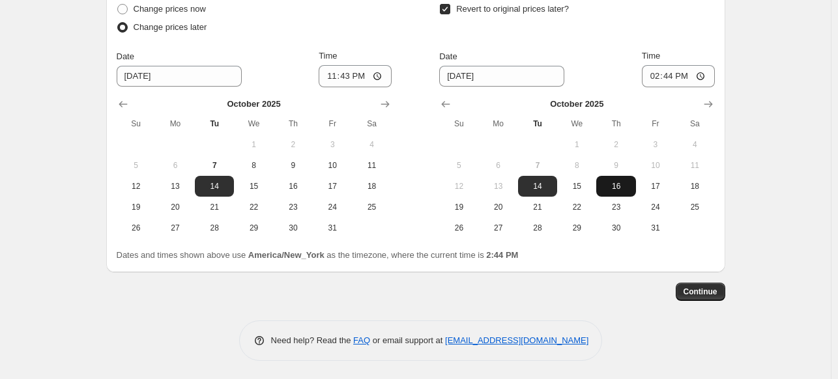
click at [622, 190] on span "16" at bounding box center [616, 186] width 29 height 10
type input "[DATE]"
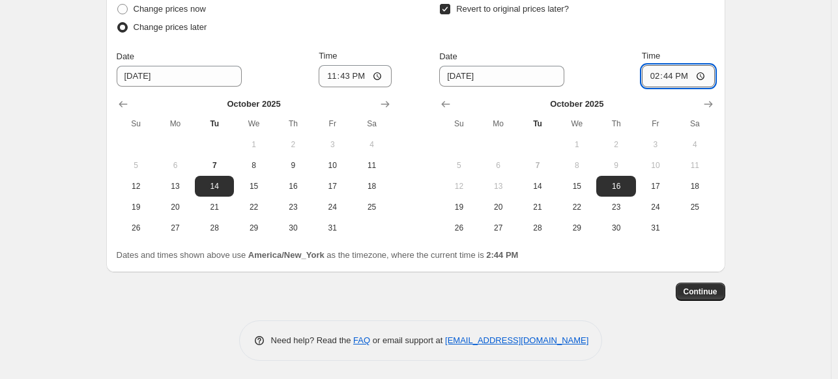
click at [705, 74] on input "14:44" at bounding box center [678, 76] width 73 height 22
type input "04:44"
click at [656, 27] on div "Revert to original prices later?" at bounding box center [576, 19] width 275 height 39
click at [705, 291] on span "Continue" at bounding box center [701, 292] width 34 height 10
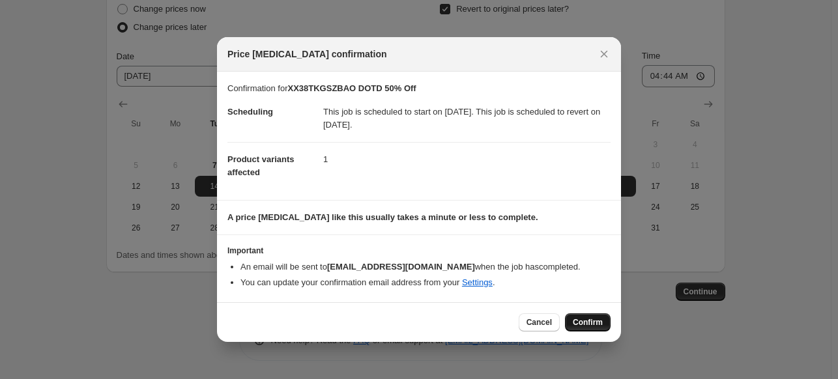
click at [585, 325] on span "Confirm" at bounding box center [588, 322] width 30 height 10
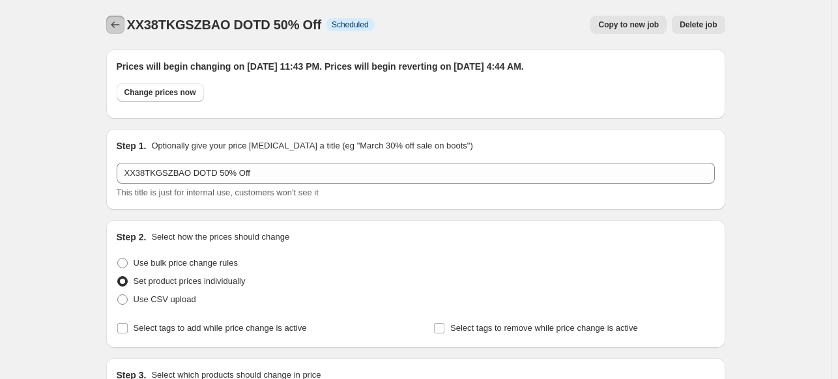
click at [122, 23] on icon "Price change jobs" at bounding box center [115, 24] width 13 height 13
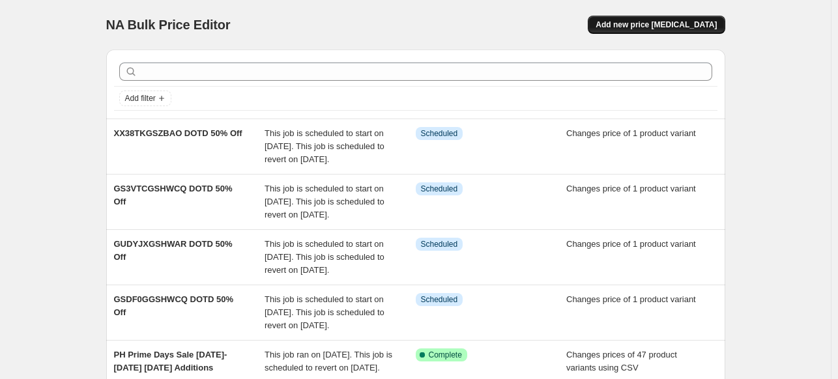
click at [678, 27] on span "Add new price [MEDICAL_DATA]" at bounding box center [656, 25] width 121 height 10
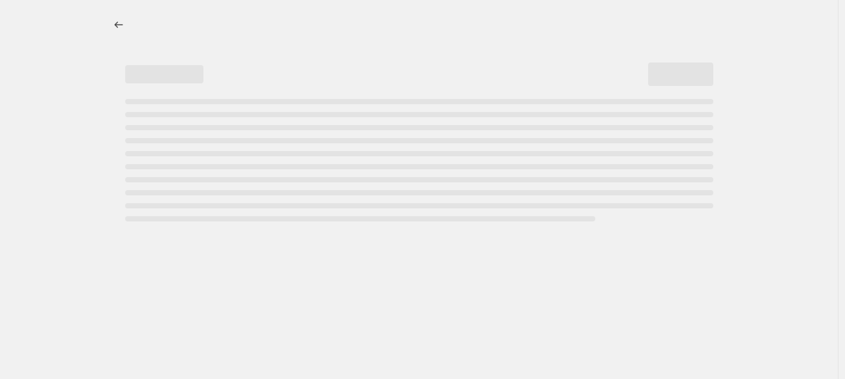
select select "percentage"
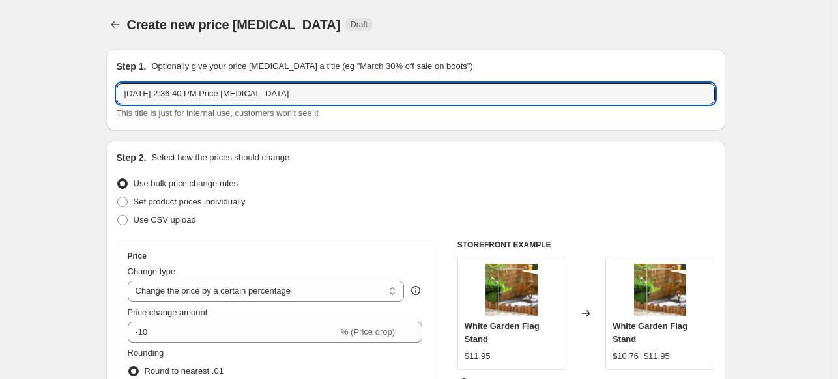
drag, startPoint x: 171, startPoint y: 89, endPoint x: 53, endPoint y: 80, distance: 119.0
paste input "GS8ZTHGSHWCQ"
type input "GS8ZTHGSHWCQ DOTD 50% Off"
click at [126, 200] on span at bounding box center [122, 202] width 10 height 10
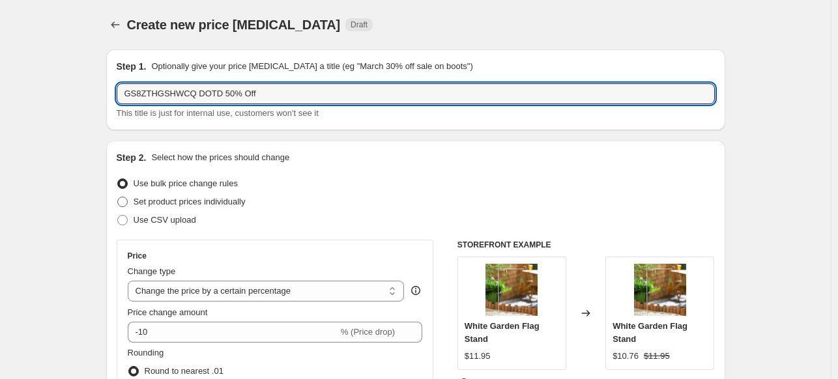
click at [118, 198] on input "Set product prices individually" at bounding box center [117, 197] width 1 height 1
radio input "true"
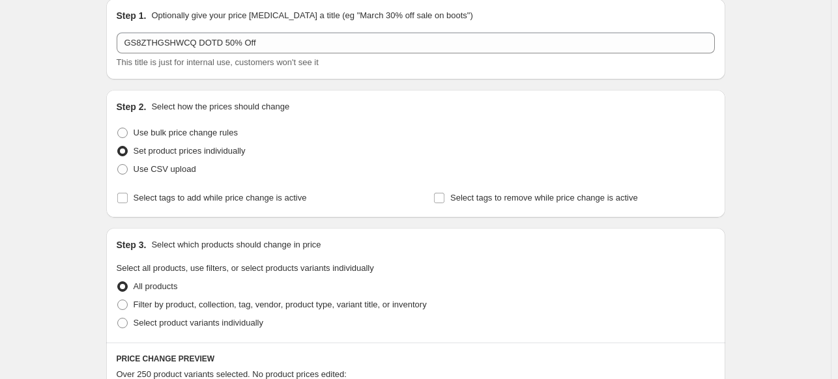
scroll to position [130, 0]
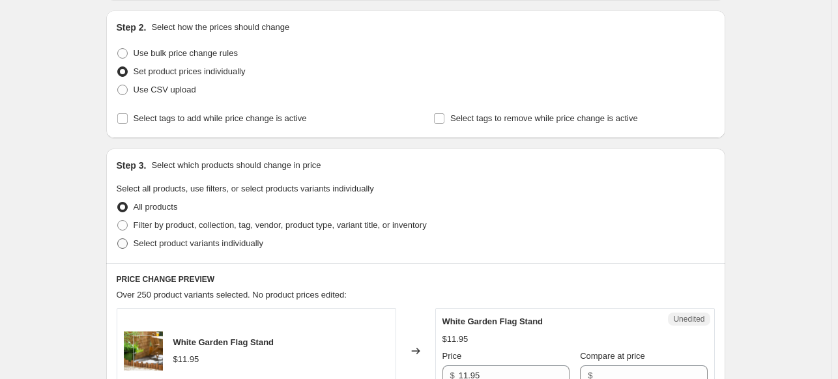
click at [128, 241] on span at bounding box center [122, 244] width 10 height 10
click at [118, 239] on input "Select product variants individually" at bounding box center [117, 239] width 1 height 1
radio input "true"
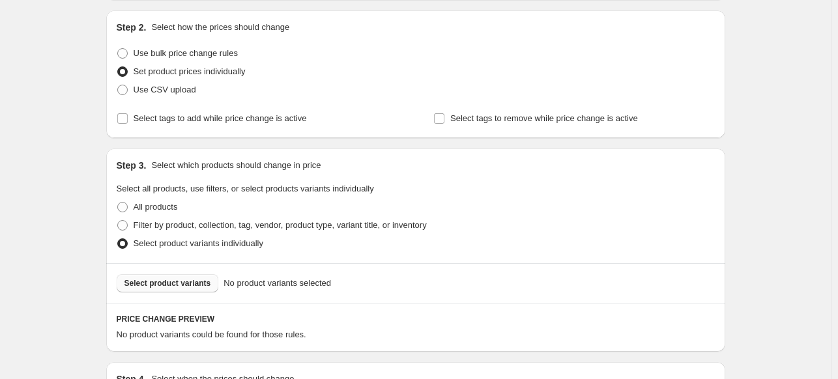
click at [158, 276] on button "Select product variants" at bounding box center [168, 283] width 102 height 18
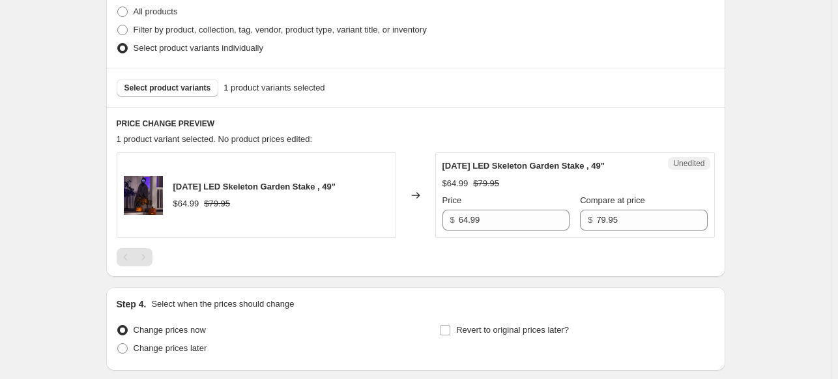
scroll to position [391, 0]
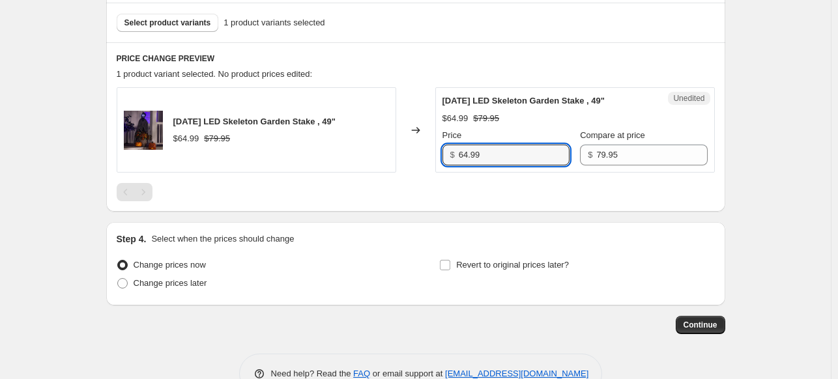
drag, startPoint x: 469, startPoint y: 156, endPoint x: 439, endPoint y: 155, distance: 30.6
click at [439, 155] on div "Unedited [DATE] LED Skeleton Garden Stake , 49" $64.99 $79.95 Price $ 64.99 Com…" at bounding box center [575, 129] width 280 height 85
type input "39.99"
click at [128, 281] on span at bounding box center [122, 283] width 10 height 10
click at [118, 279] on input "Change prices later" at bounding box center [117, 278] width 1 height 1
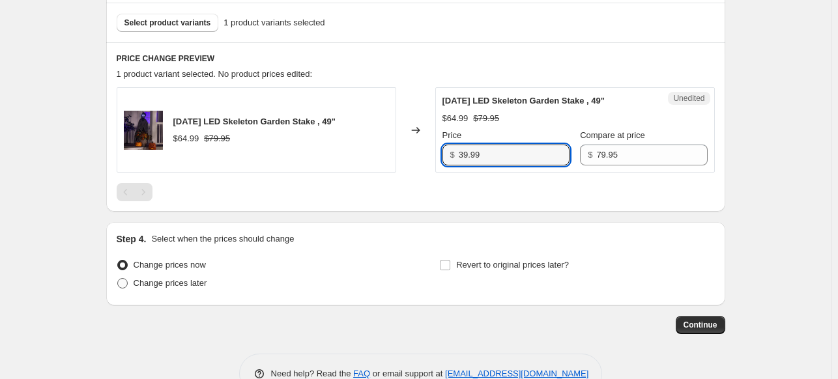
radio input "true"
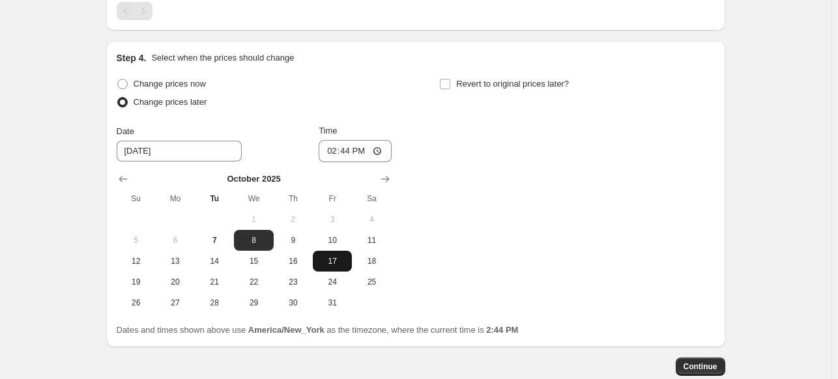
scroll to position [587, 0]
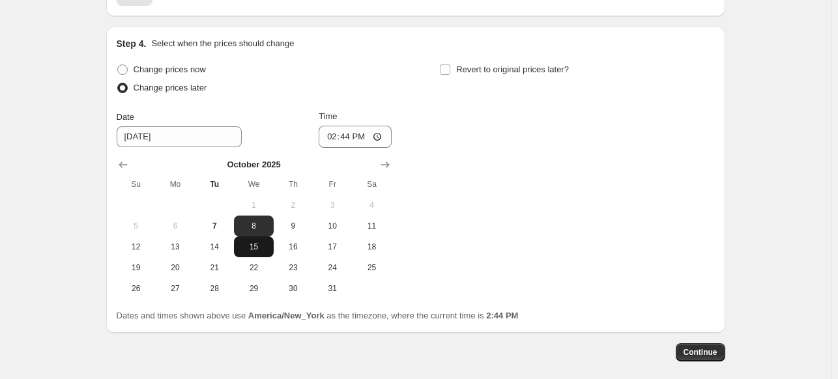
click at [254, 250] on span "15" at bounding box center [253, 247] width 29 height 10
type input "[DATE]"
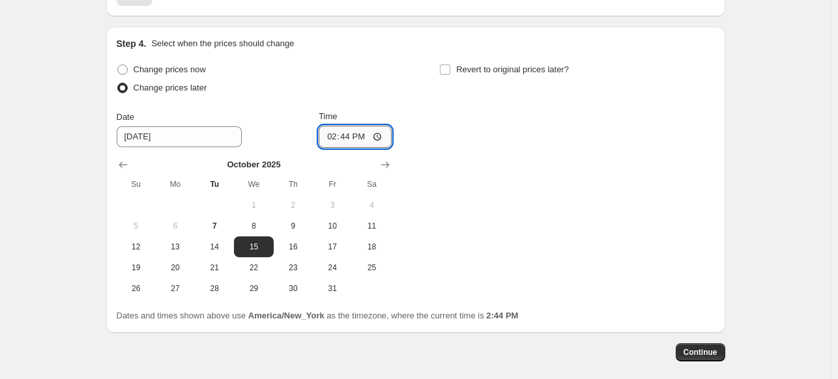
click at [382, 140] on input "14:44" at bounding box center [355, 137] width 73 height 22
type input "23:44"
click at [400, 98] on div "Change prices now Change prices later Date [DATE] Time 23:44 [DATE] Su Mo Tu We…" at bounding box center [416, 180] width 598 height 239
click at [447, 68] on input "Revert to original prices later?" at bounding box center [445, 70] width 10 height 10
checkbox input "true"
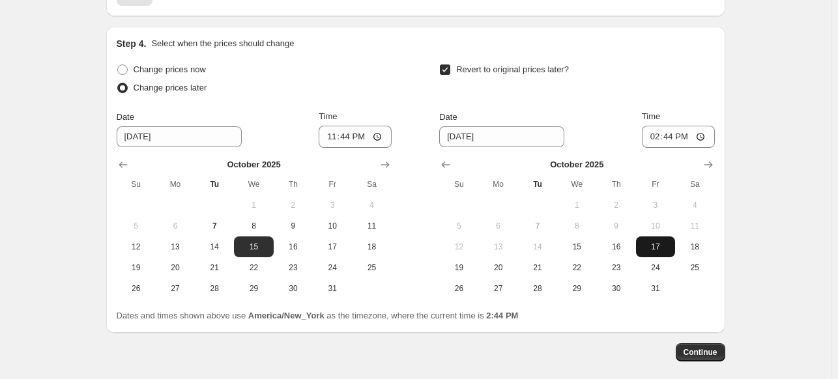
click at [656, 242] on span "17" at bounding box center [655, 247] width 29 height 10
type input "[DATE]"
click at [701, 132] on input "14:44" at bounding box center [678, 137] width 73 height 22
type input "04:44"
click at [632, 88] on div "Revert to original prices later?" at bounding box center [576, 80] width 275 height 39
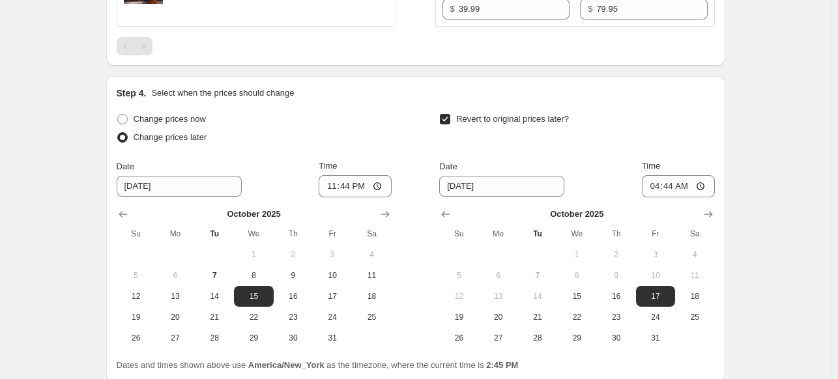
scroll to position [647, 0]
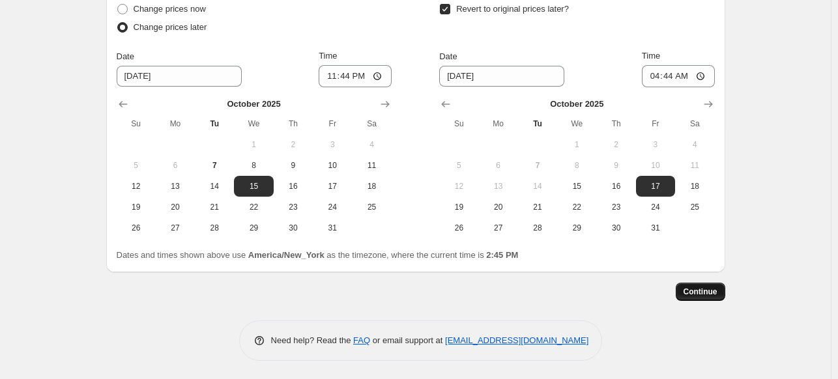
click at [696, 293] on span "Continue" at bounding box center [701, 292] width 34 height 10
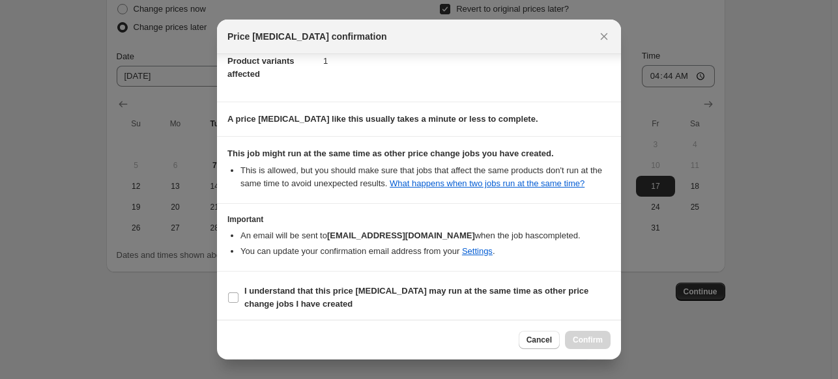
scroll to position [83, 0]
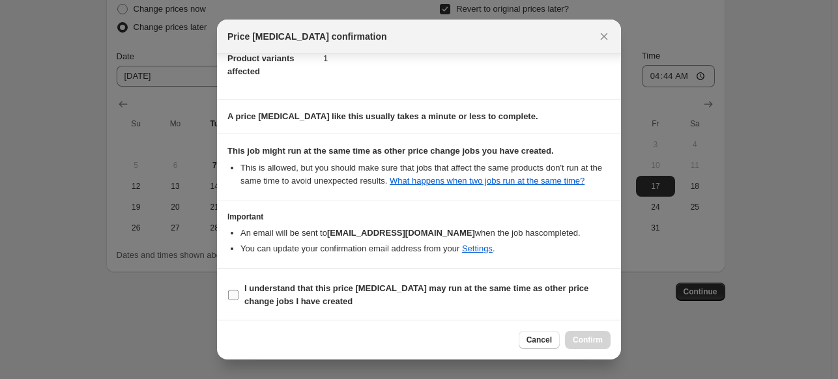
click at [235, 295] on input "I understand that this price [MEDICAL_DATA] may run at the same time as other p…" at bounding box center [233, 295] width 10 height 10
checkbox input "true"
click at [590, 341] on span "Confirm" at bounding box center [588, 340] width 30 height 10
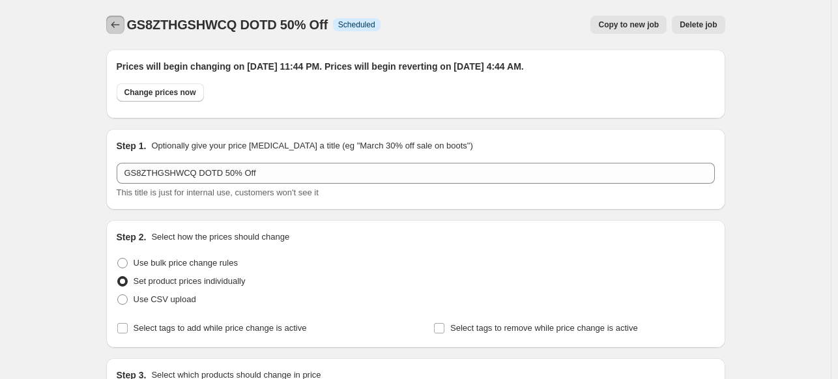
click at [122, 24] on icon "Price change jobs" at bounding box center [115, 24] width 13 height 13
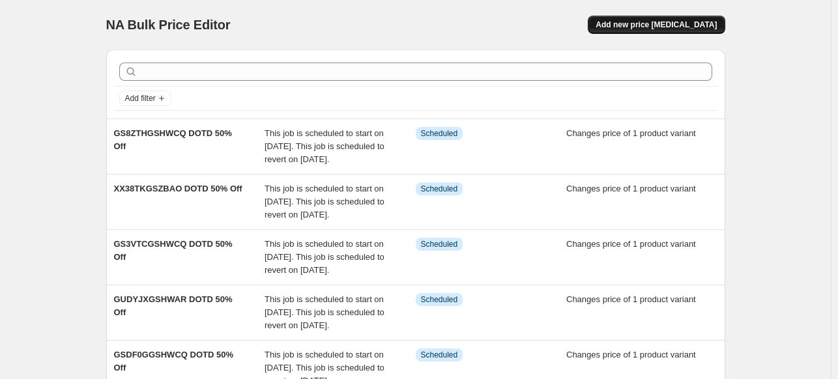
click at [694, 23] on span "Add new price [MEDICAL_DATA]" at bounding box center [656, 25] width 121 height 10
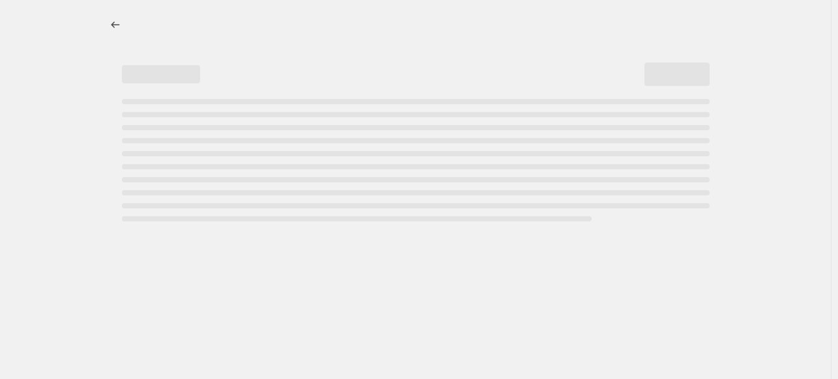
select select "percentage"
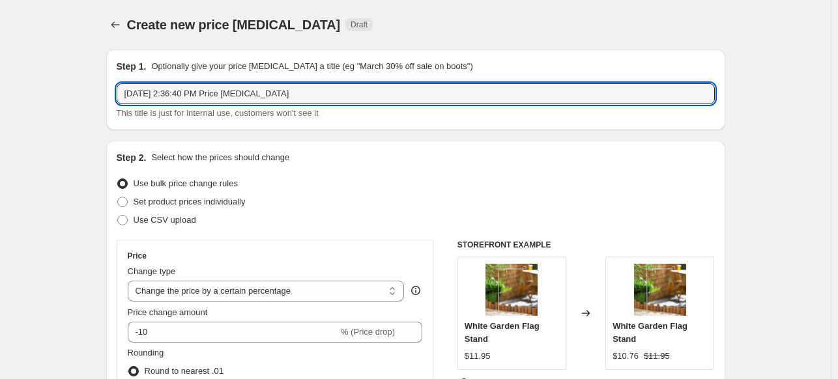
drag, startPoint x: 324, startPoint y: 96, endPoint x: 77, endPoint y: 89, distance: 247.2
paste input "PLC79G25PTSK"
type input "PLC79G25PTSK"
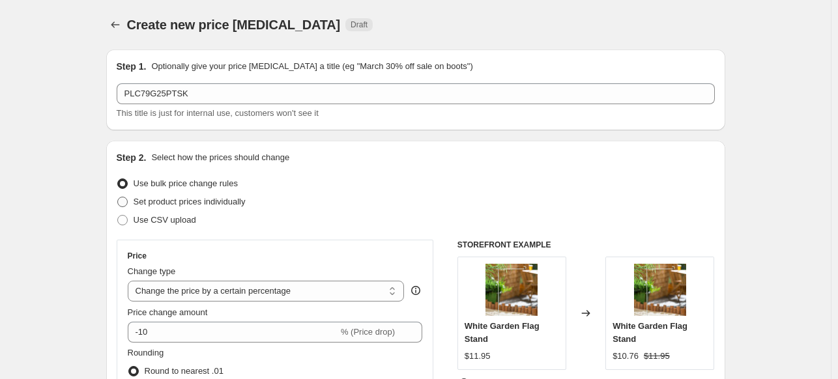
click at [126, 201] on span at bounding box center [122, 202] width 10 height 10
click at [118, 198] on input "Set product prices individually" at bounding box center [117, 197] width 1 height 1
radio input "true"
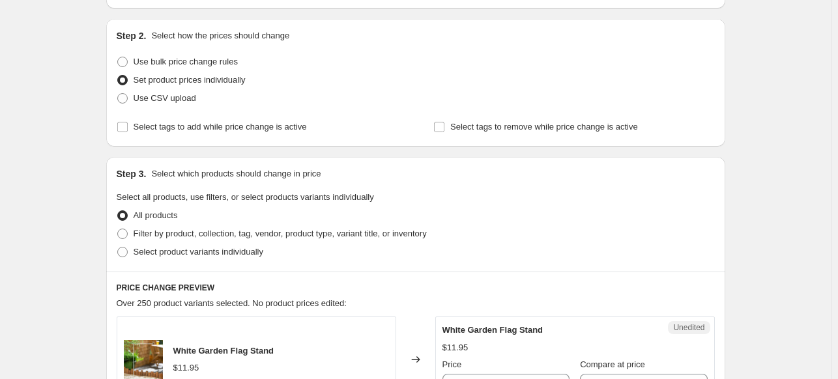
scroll to position [130, 0]
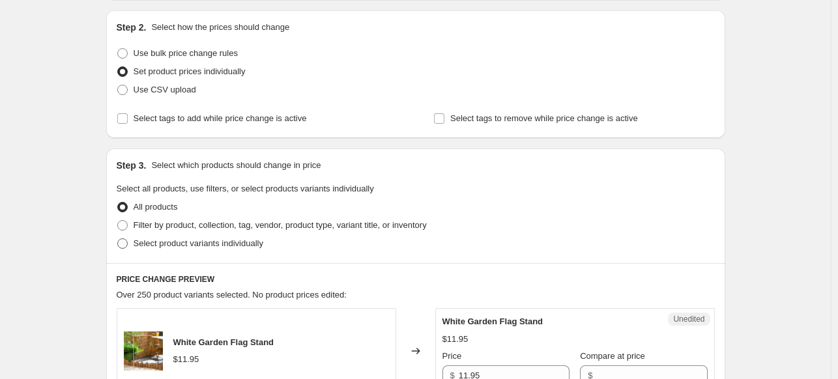
click at [128, 245] on span at bounding box center [122, 244] width 10 height 10
click at [118, 239] on input "Select product variants individually" at bounding box center [117, 239] width 1 height 1
radio input "true"
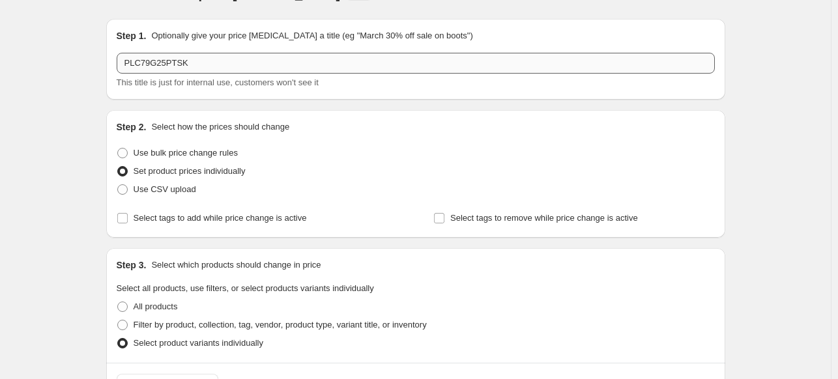
scroll to position [0, 0]
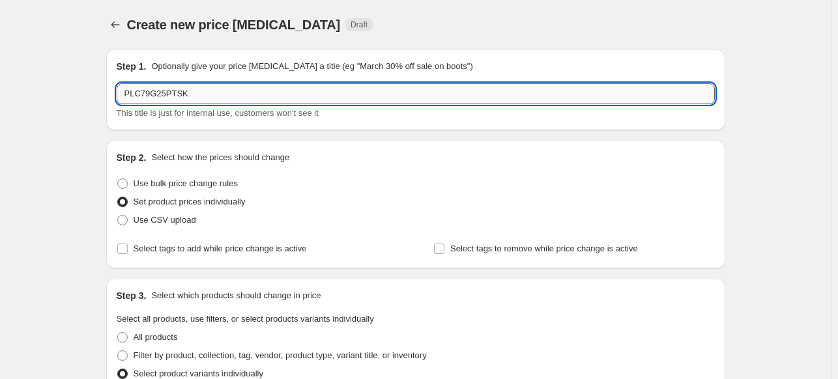
click at [219, 91] on input "PLC79G25PTSK" at bounding box center [416, 93] width 598 height 21
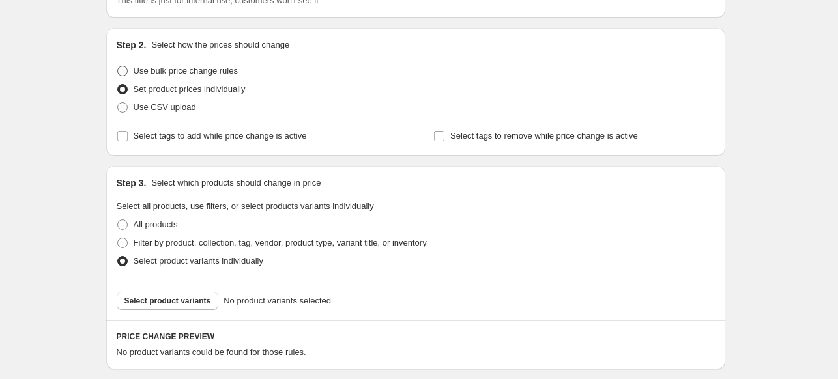
scroll to position [196, 0]
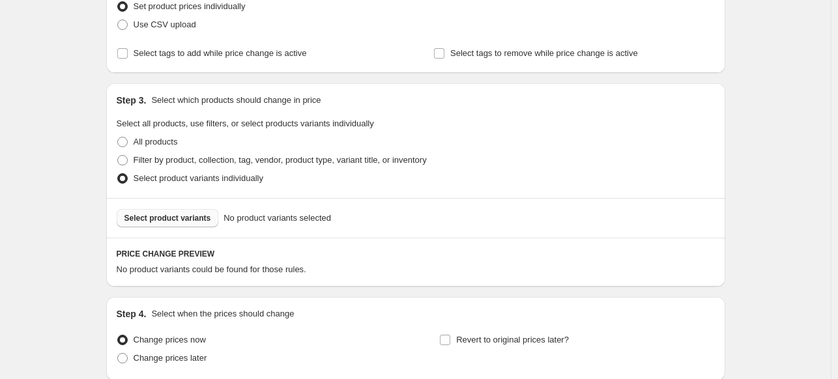
type input "PLC79G25PTSK DOTD 50% Off"
click at [156, 220] on span "Select product variants" at bounding box center [168, 218] width 87 height 10
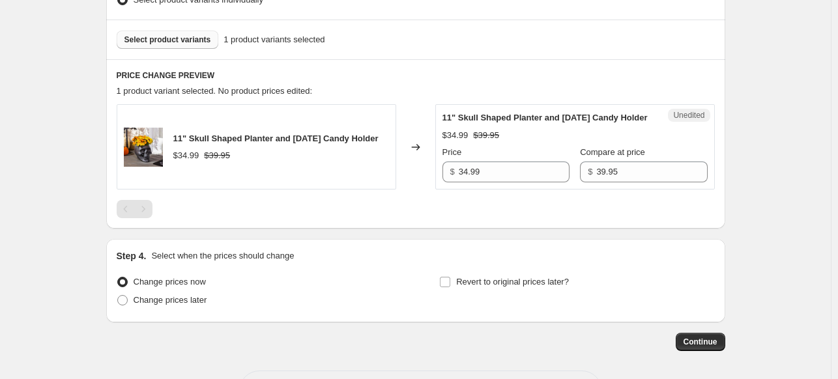
scroll to position [391, 0]
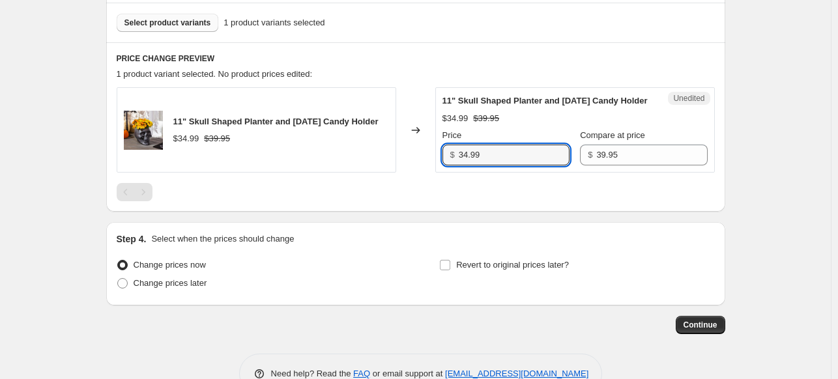
drag, startPoint x: 469, startPoint y: 169, endPoint x: 417, endPoint y: 161, distance: 52.7
click at [417, 161] on div "11" Skull Shaped Planter and [DATE] Candy Holder $34.99 $39.95 Changed to Unedi…" at bounding box center [416, 129] width 598 height 85
type input "19.99"
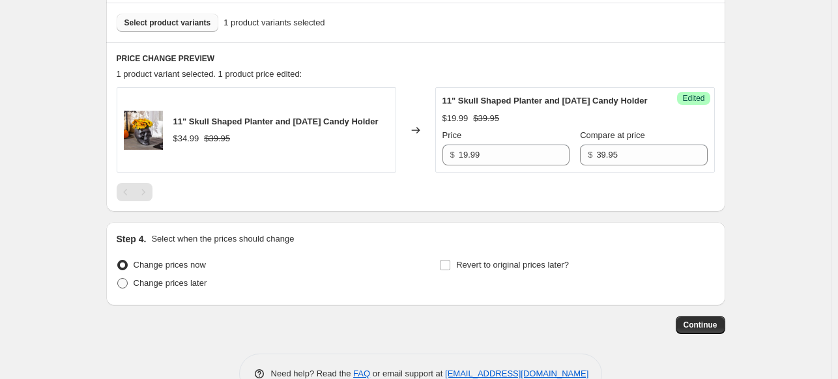
click at [125, 289] on span at bounding box center [122, 283] width 10 height 10
click at [118, 279] on input "Change prices later" at bounding box center [117, 278] width 1 height 1
radio input "true"
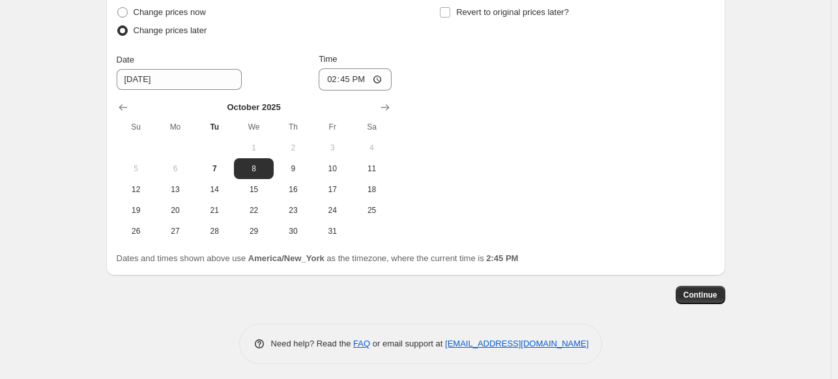
scroll to position [652, 0]
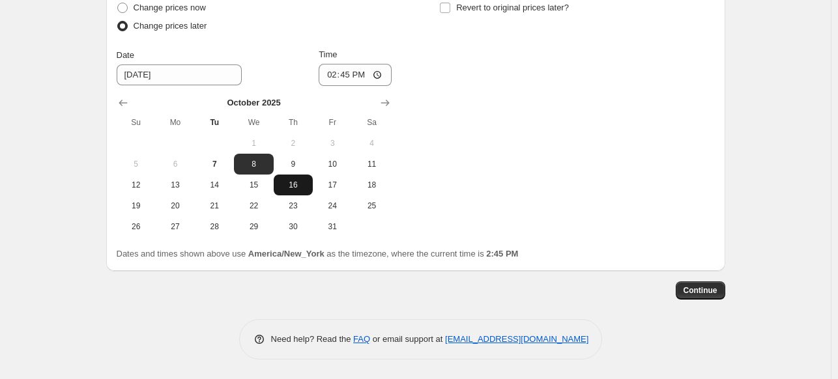
click at [299, 190] on span "16" at bounding box center [293, 185] width 29 height 10
type input "[DATE]"
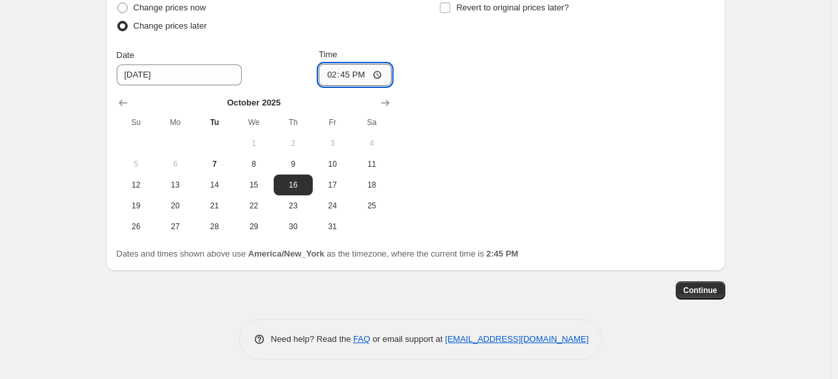
click at [384, 80] on input "14:45" at bounding box center [355, 75] width 73 height 22
type input "23:45"
drag, startPoint x: 424, startPoint y: 78, endPoint x: 428, endPoint y: 72, distance: 7.1
click at [426, 74] on div "Change prices now Change prices later Date [DATE] Time 23:45 [DATE] Su Mo Tu We…" at bounding box center [416, 118] width 598 height 239
click at [449, 13] on input "Revert to original prices later?" at bounding box center [445, 8] width 10 height 10
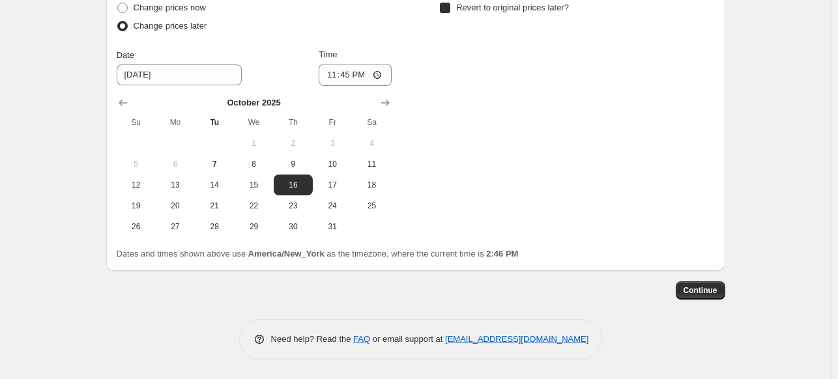
checkbox input "true"
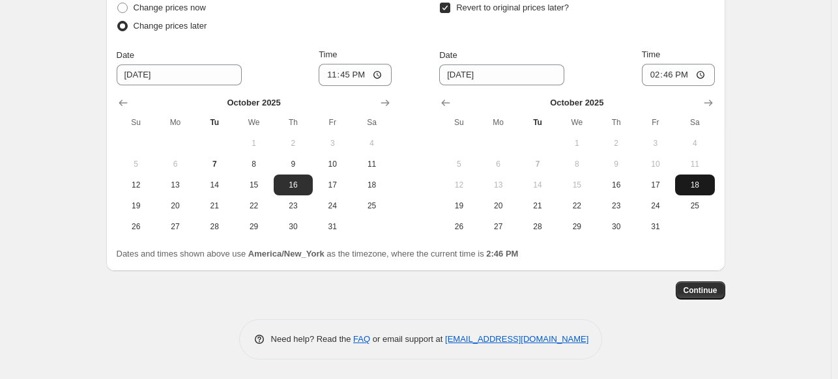
click at [699, 190] on span "18" at bounding box center [695, 185] width 29 height 10
type input "[DATE]"
click at [701, 82] on input "14:46" at bounding box center [678, 75] width 73 height 22
click at [659, 37] on div "Revert to original prices later?" at bounding box center [576, 18] width 275 height 39
click at [701, 83] on input "05:46" at bounding box center [678, 75] width 73 height 22
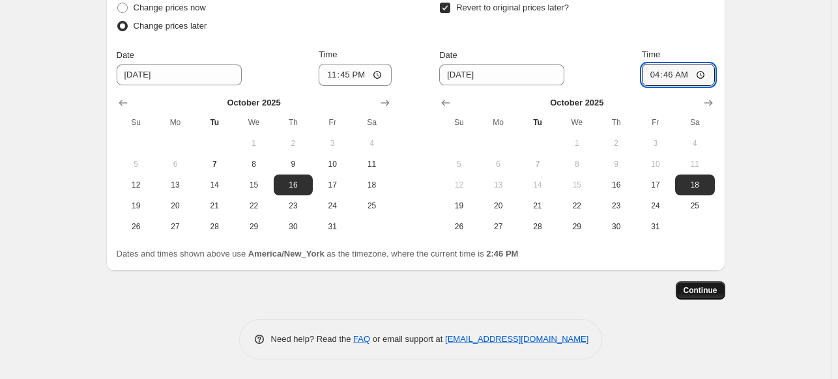
type input "04:46"
click at [710, 296] on span "Continue" at bounding box center [701, 291] width 34 height 10
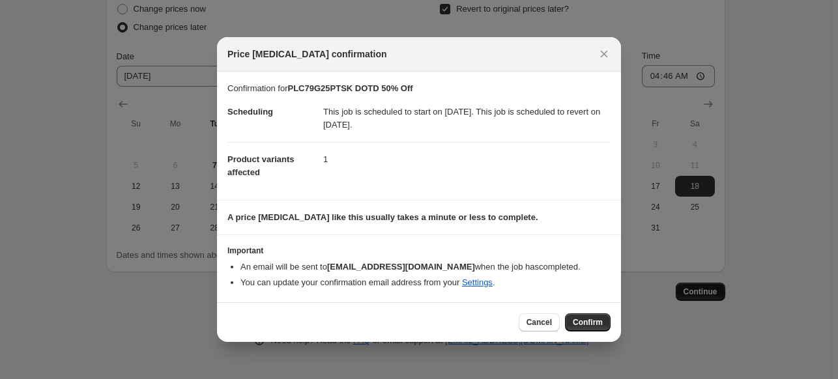
scroll to position [0, 0]
click at [591, 317] on span "Confirm" at bounding box center [588, 322] width 30 height 10
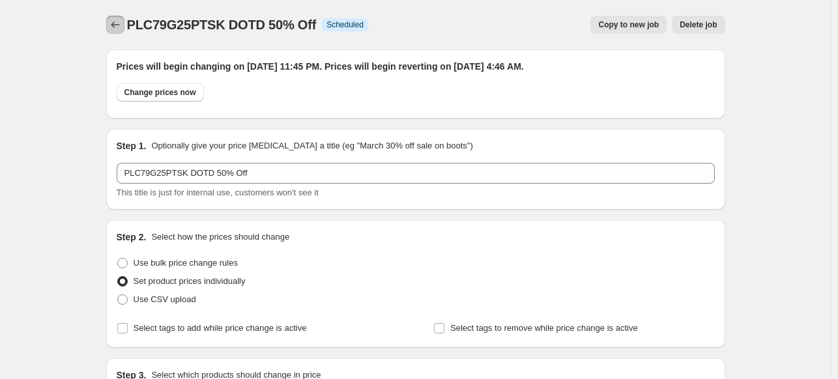
click at [118, 22] on icon "Price change jobs" at bounding box center [115, 24] width 13 height 13
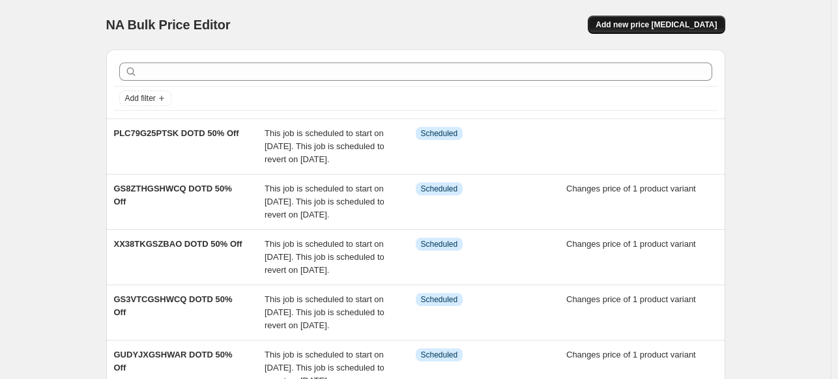
click at [675, 22] on span "Add new price [MEDICAL_DATA]" at bounding box center [656, 25] width 121 height 10
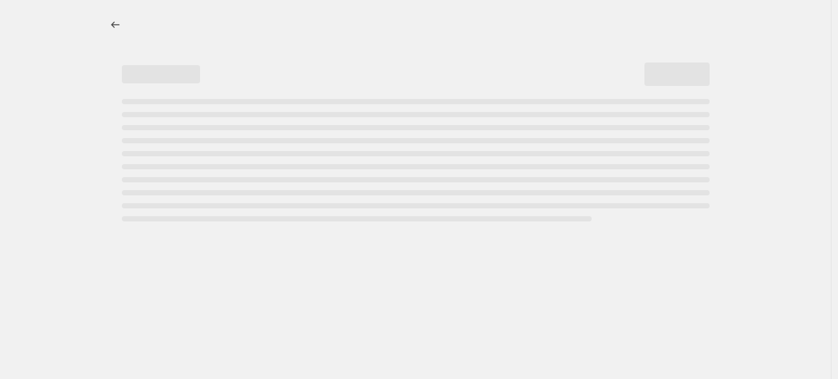
select select "percentage"
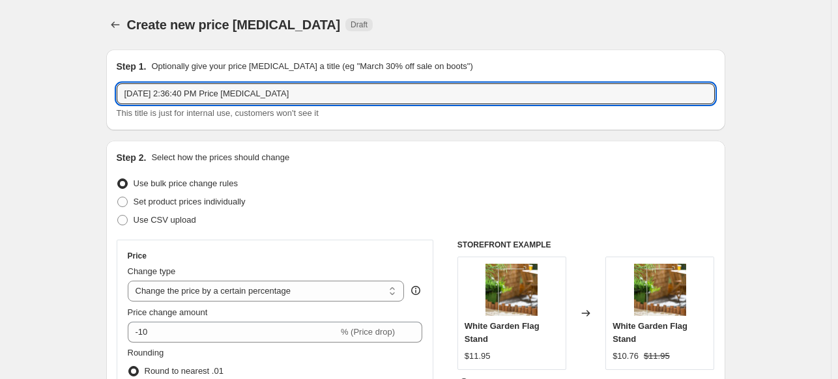
drag, startPoint x: 284, startPoint y: 94, endPoint x: 68, endPoint y: 94, distance: 216.4
drag, startPoint x: 288, startPoint y: 99, endPoint x: 74, endPoint y: 102, distance: 213.9
paste input "PLX83125PTWC"
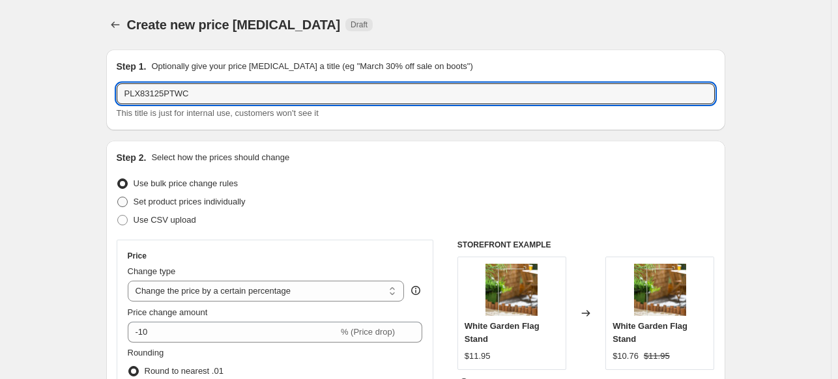
type input "PLX83125PTWC"
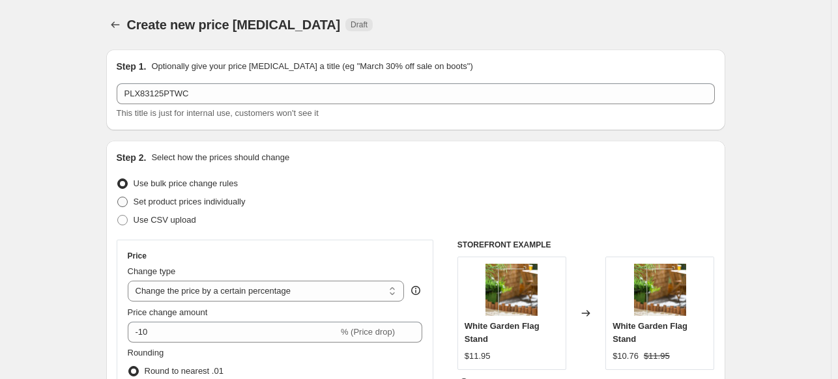
click at [123, 202] on span at bounding box center [122, 202] width 10 height 10
click at [118, 198] on input "Set product prices individually" at bounding box center [117, 197] width 1 height 1
radio input "true"
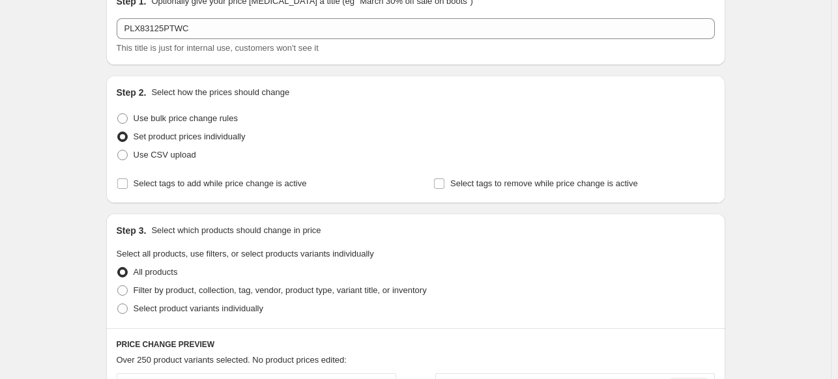
scroll to position [130, 0]
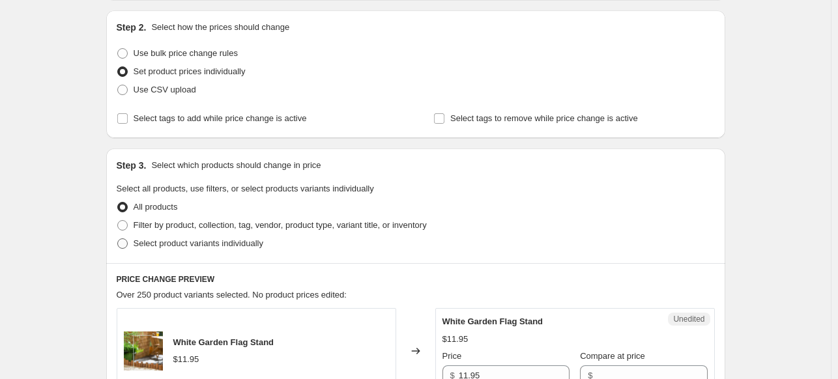
click at [132, 245] on label "Select product variants individually" at bounding box center [190, 244] width 147 height 18
click at [118, 239] on input "Select product variants individually" at bounding box center [117, 239] width 1 height 1
radio input "true"
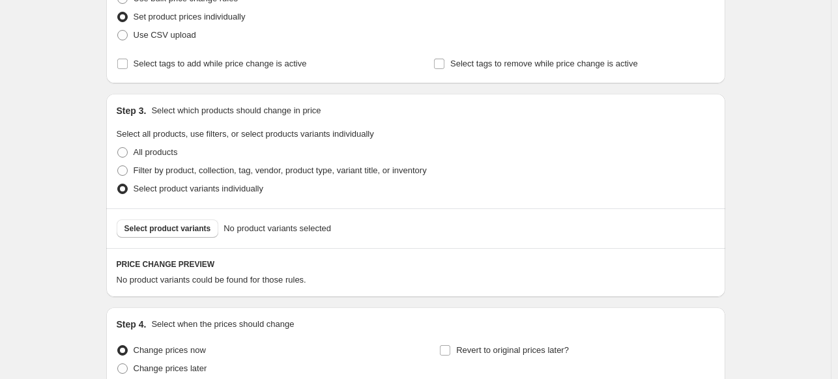
scroll to position [261, 0]
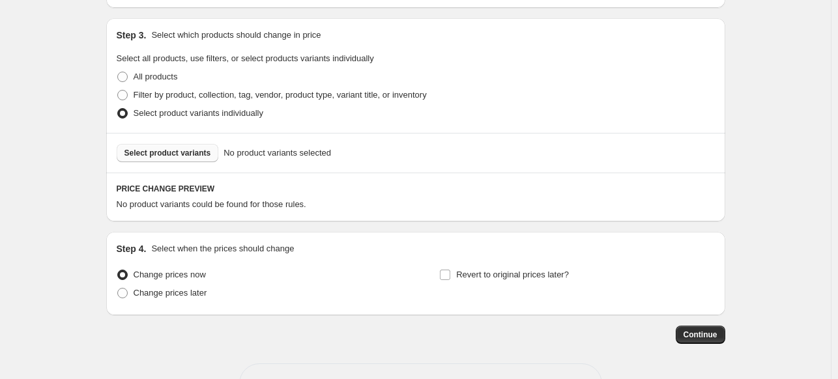
click at [187, 156] on span "Select product variants" at bounding box center [168, 153] width 87 height 10
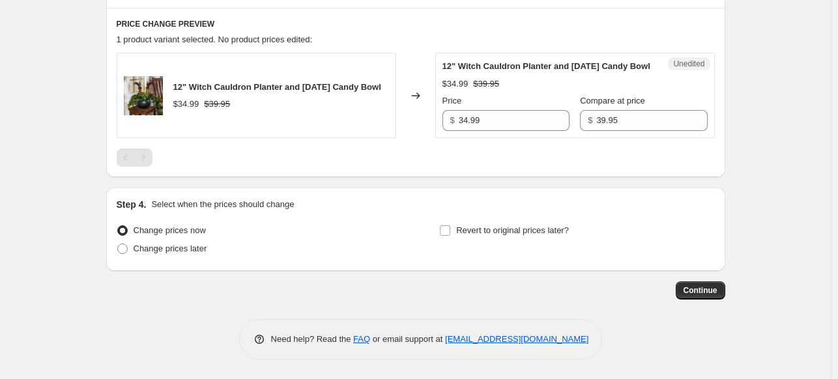
scroll to position [438, 0]
click at [128, 255] on span at bounding box center [123, 249] width 12 height 12
click at [118, 244] on input "Change prices later" at bounding box center [117, 244] width 1 height 1
radio input "true"
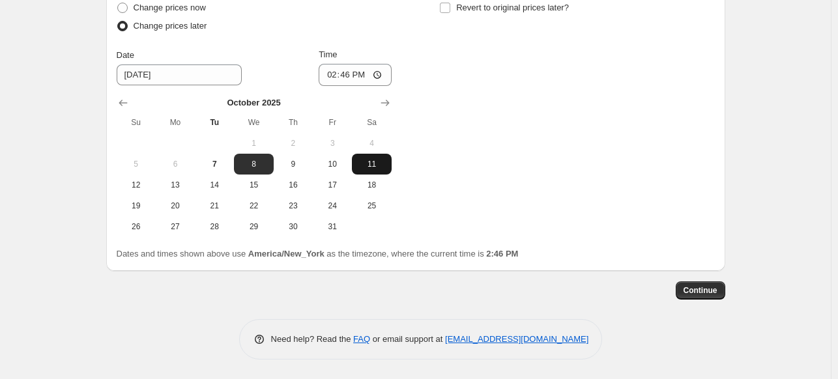
scroll to position [660, 0]
click at [333, 183] on span "17" at bounding box center [332, 185] width 29 height 10
type input "[DATE]"
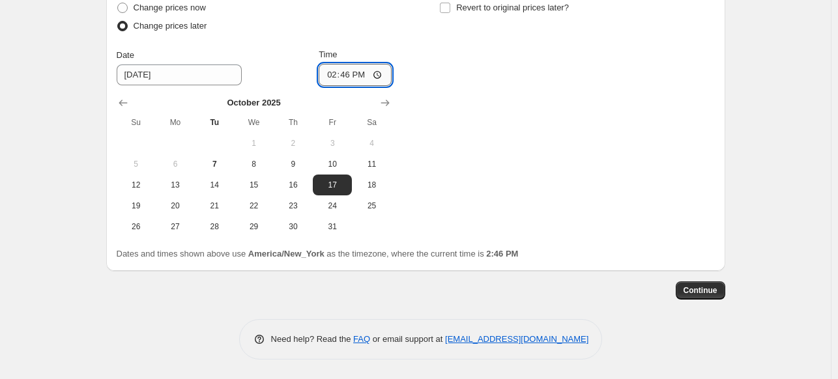
click at [379, 77] on input "14:46" at bounding box center [355, 75] width 73 height 22
type input "23:46"
click at [453, 53] on div "Change prices now Change prices later Date [DATE] Time 23:46 [DATE] Su Mo Tu We…" at bounding box center [416, 118] width 598 height 239
click at [449, 8] on input "Revert to original prices later?" at bounding box center [445, 8] width 10 height 10
checkbox input "true"
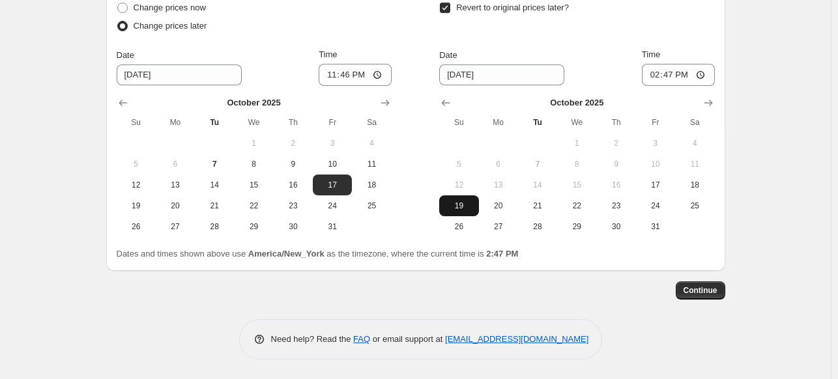
click at [479, 212] on button "19" at bounding box center [458, 206] width 39 height 21
type input "[DATE]"
click at [703, 74] on input "14:47" at bounding box center [678, 75] width 73 height 22
type input "04:47"
click at [666, 25] on div "Revert to original prices later?" at bounding box center [576, 18] width 275 height 39
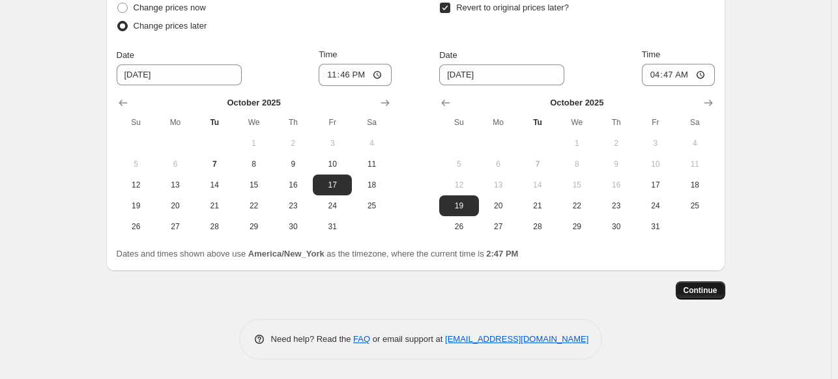
click at [705, 286] on span "Continue" at bounding box center [701, 291] width 34 height 10
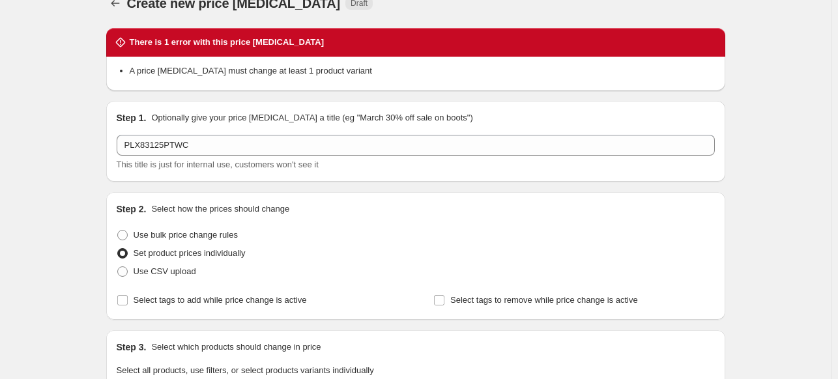
scroll to position [0, 0]
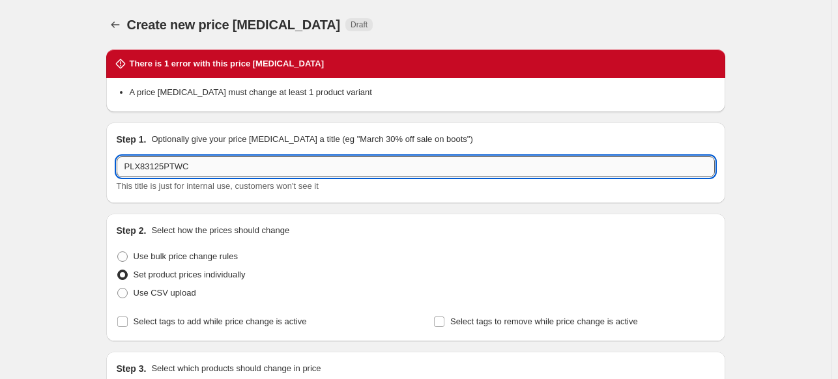
click at [216, 175] on input "PLX83125PTWC" at bounding box center [416, 166] width 598 height 21
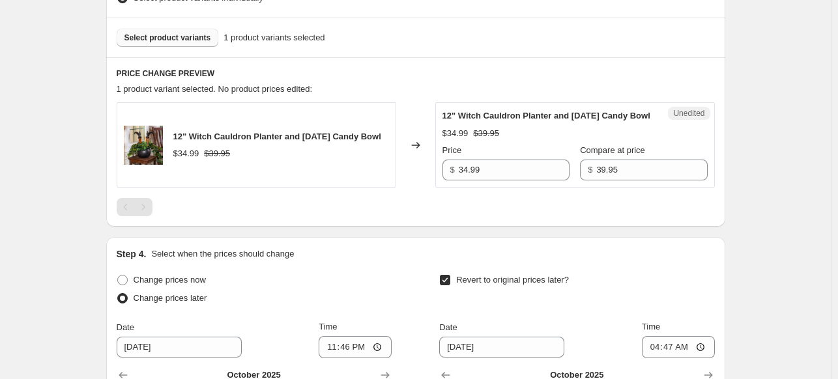
scroll to position [456, 0]
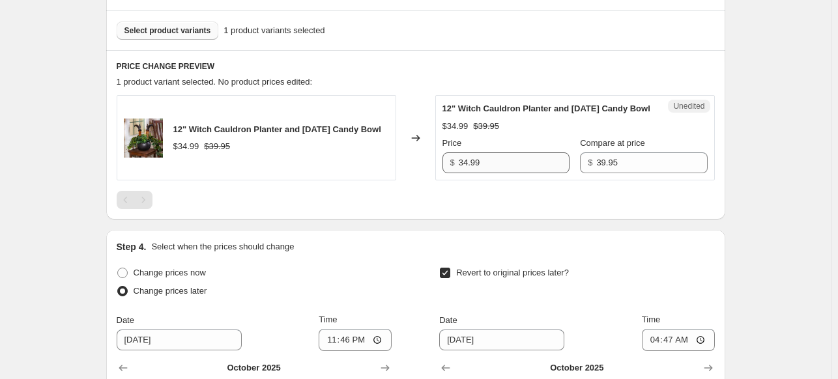
type input "PLX83125PTWC DOTD 50% Off"
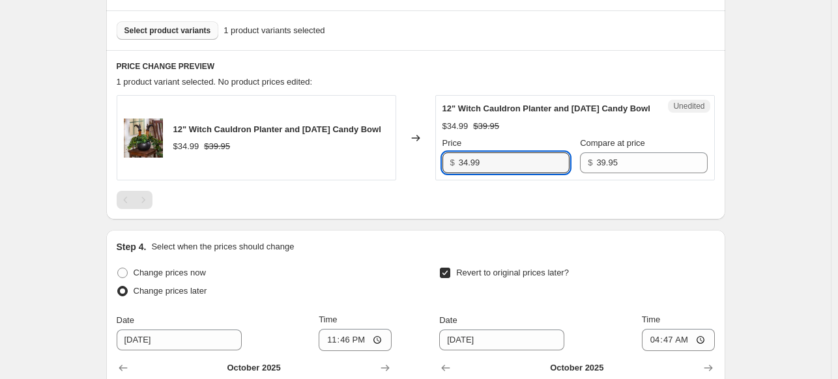
drag, startPoint x: 471, startPoint y: 175, endPoint x: 412, endPoint y: 171, distance: 59.4
click at [412, 171] on div "12" Witch Cauldron Planter and [DATE] Candy Bowl $34.99 $39.95 Changed to Unedi…" at bounding box center [416, 137] width 598 height 85
type input "19.99"
click at [508, 207] on div at bounding box center [416, 200] width 598 height 18
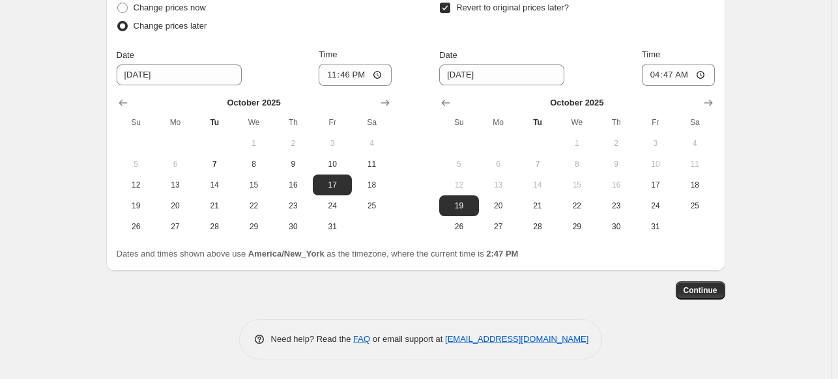
scroll to position [733, 0]
click at [698, 287] on span "Continue" at bounding box center [701, 291] width 34 height 10
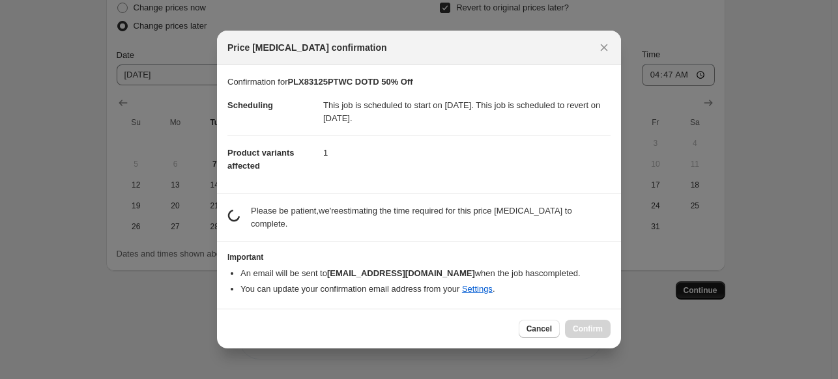
scroll to position [660, 0]
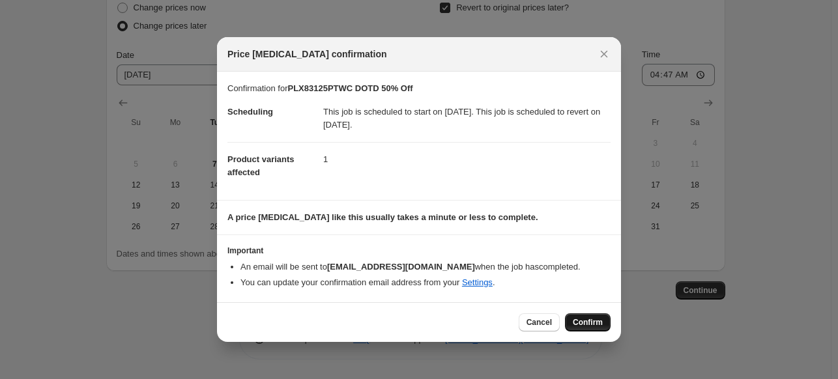
click at [594, 325] on span "Confirm" at bounding box center [588, 322] width 30 height 10
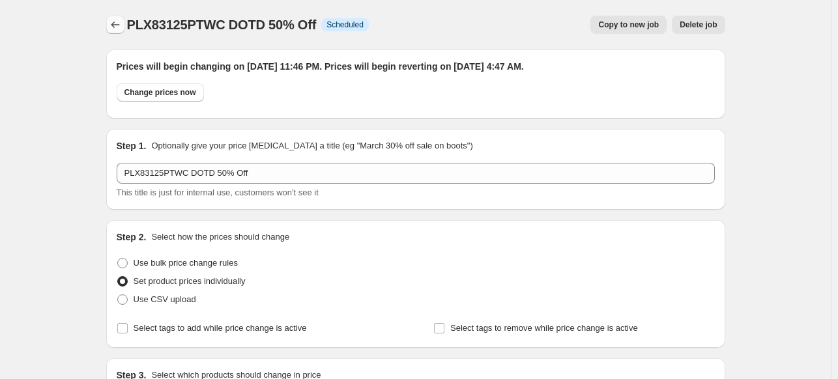
click at [115, 22] on icon "Price change jobs" at bounding box center [115, 24] width 13 height 13
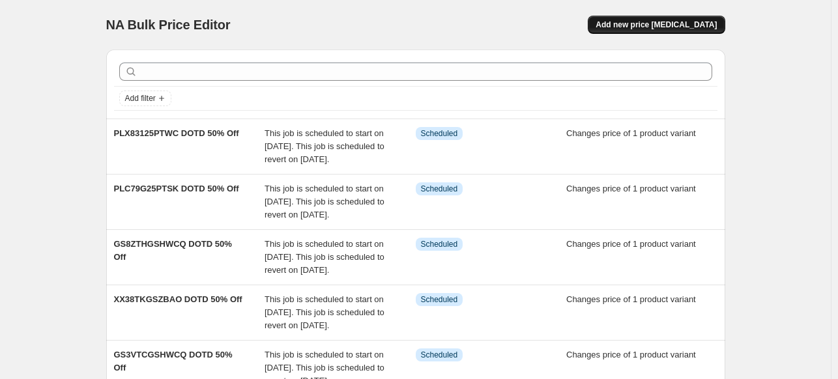
click at [640, 29] on span "Add new price [MEDICAL_DATA]" at bounding box center [656, 25] width 121 height 10
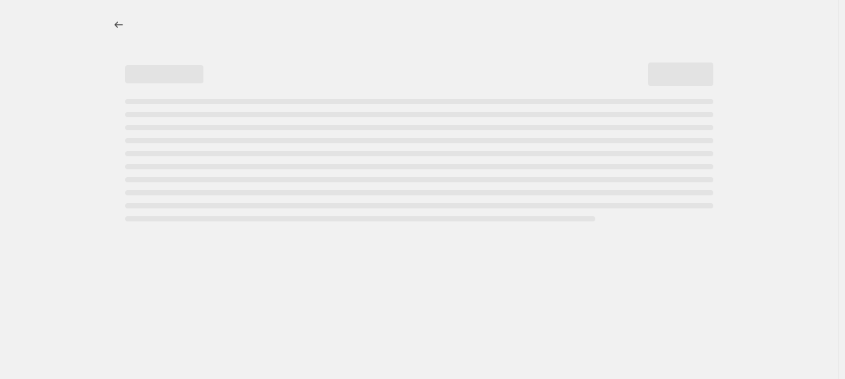
select select "percentage"
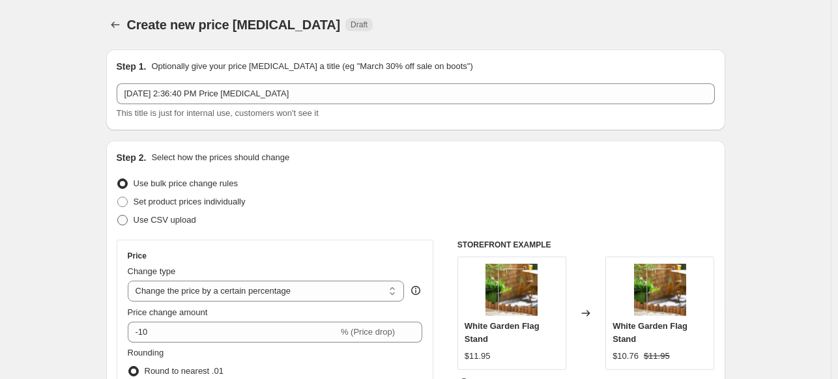
click at [121, 220] on span at bounding box center [122, 220] width 10 height 10
click at [118, 216] on input "Use CSV upload" at bounding box center [117, 215] width 1 height 1
radio input "true"
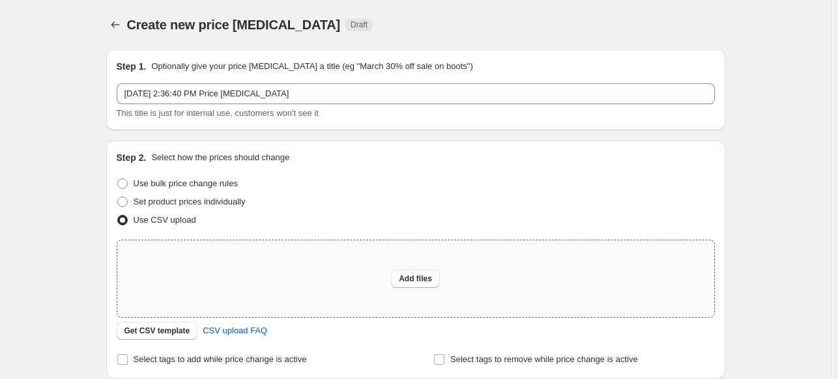
click at [426, 284] on span "Add files" at bounding box center [415, 279] width 33 height 10
type input "C:\fakepath\[DATE] Markdowns [DATE].csv"
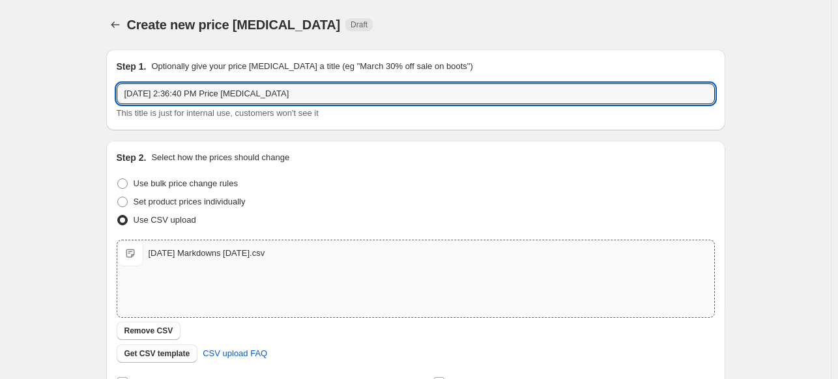
drag, startPoint x: 303, startPoint y: 92, endPoint x: 81, endPoint y: 78, distance: 222.7
click at [81, 78] on div "Create new price [MEDICAL_DATA]. This page is ready Create new price [MEDICAL_D…" at bounding box center [415, 302] width 831 height 604
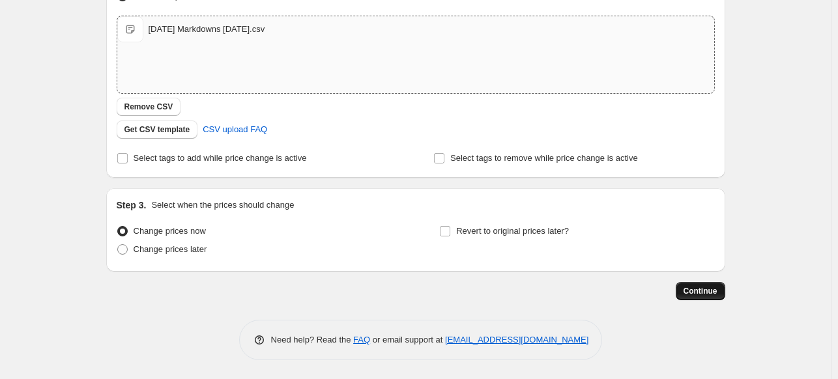
type input "[DATE] Markdowns [DATE]"
click at [690, 288] on span "Continue" at bounding box center [701, 291] width 34 height 10
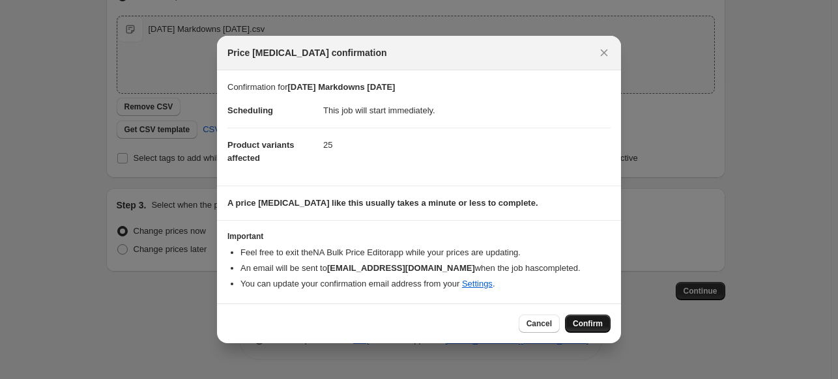
click at [585, 323] on span "Confirm" at bounding box center [588, 324] width 30 height 10
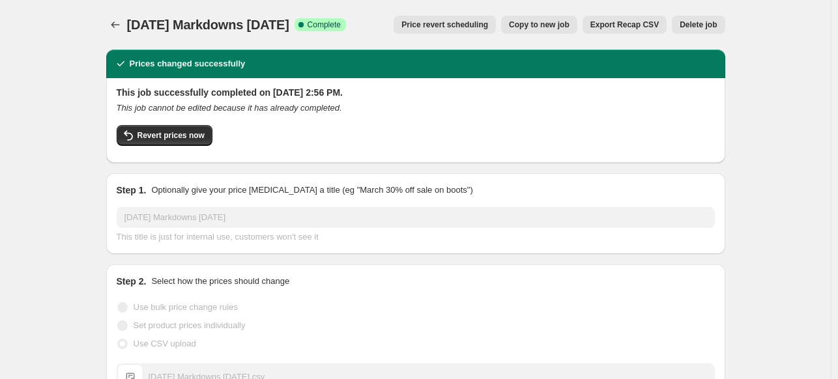
click at [553, 25] on span "Copy to new job" at bounding box center [539, 25] width 61 height 10
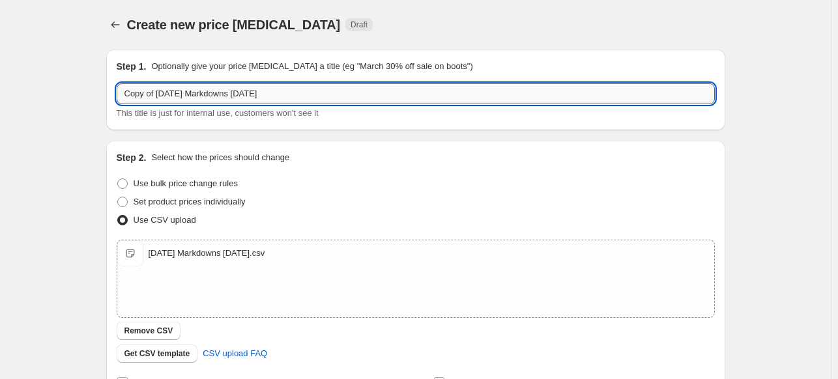
drag, startPoint x: 288, startPoint y: 96, endPoint x: 127, endPoint y: 88, distance: 161.2
click at [127, 88] on input "Copy of [DATE] Markdowns [DATE]" at bounding box center [416, 93] width 598 height 21
click at [152, 93] on input "Copy of [DATE] Markdowns [DATE]" at bounding box center [416, 93] width 598 height 21
drag, startPoint x: 159, startPoint y: 93, endPoint x: 44, endPoint y: 93, distance: 115.4
click at [44, 93] on div "Create new price [MEDICAL_DATA]. This page is ready Create new price [MEDICAL_D…" at bounding box center [415, 302] width 831 height 604
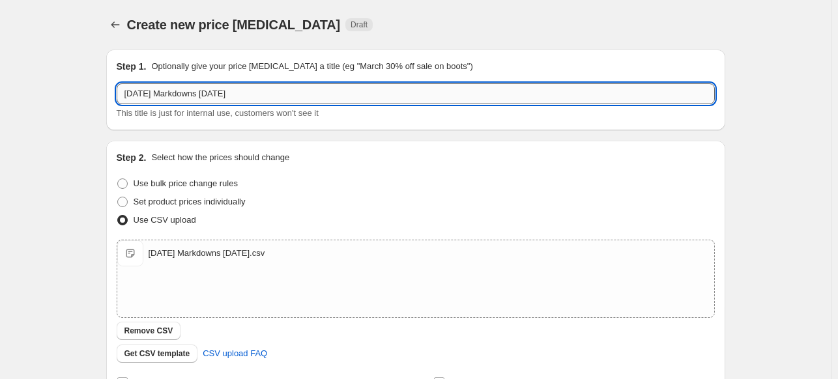
click at [174, 93] on input "[DATE] Markdowns [DATE]" at bounding box center [416, 93] width 598 height 21
click at [223, 93] on input "[DATE] Sale [DATE]" at bounding box center [416, 93] width 598 height 21
type input "[DATE] Sale [DATE]-[DATE]"
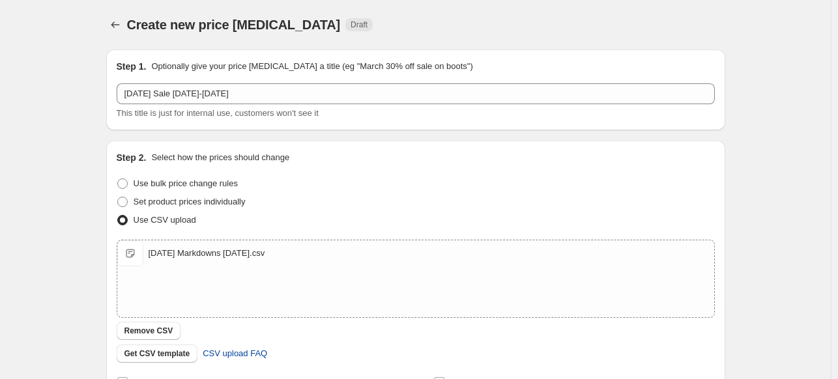
drag, startPoint x: 143, startPoint y: 330, endPoint x: 209, endPoint y: 327, distance: 65.3
click at [143, 331] on span "Remove CSV" at bounding box center [149, 331] width 49 height 10
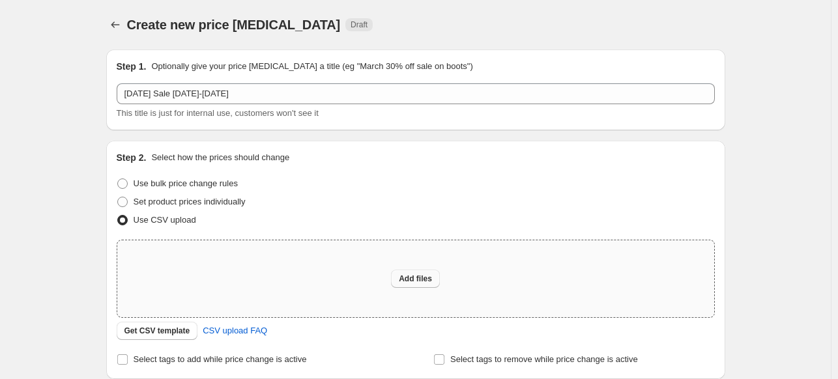
click at [405, 279] on span "Add files" at bounding box center [415, 279] width 33 height 10
type input "C:\fakepath\[DATE] Sale [DATE]-[DATE].csv"
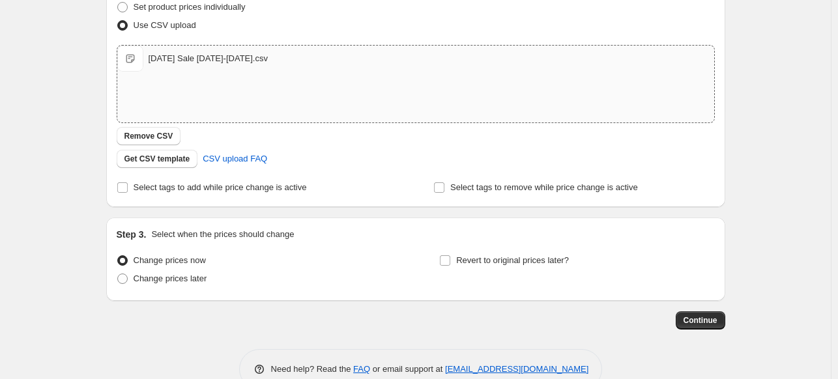
scroll to position [196, 0]
click at [449, 259] on input "Revert to original prices later?" at bounding box center [445, 260] width 10 height 10
checkbox input "true"
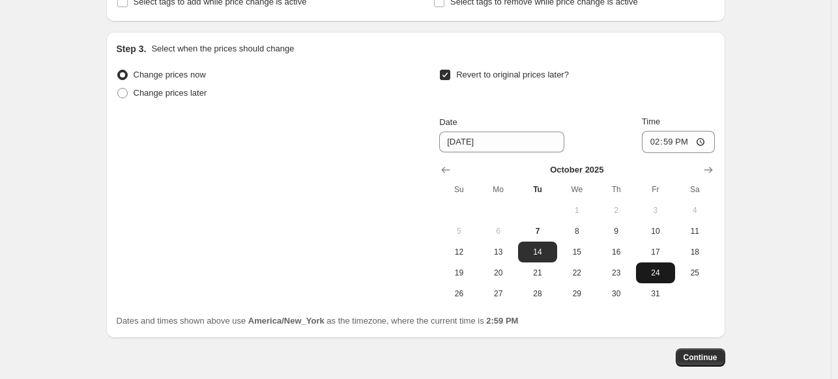
scroll to position [391, 0]
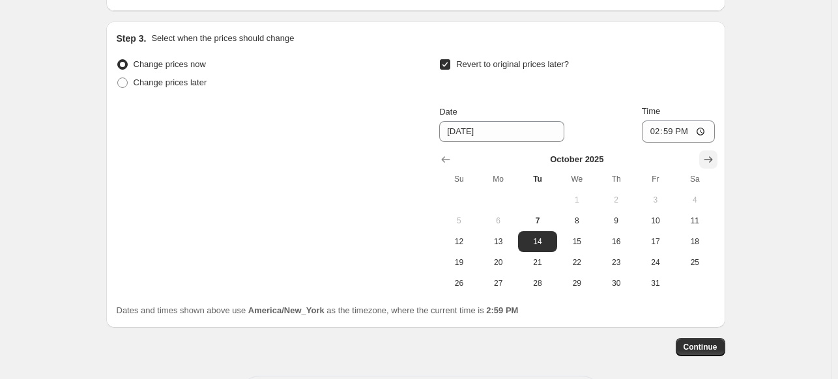
click at [711, 156] on icon "Show next month, November 2025" at bounding box center [708, 159] width 13 height 13
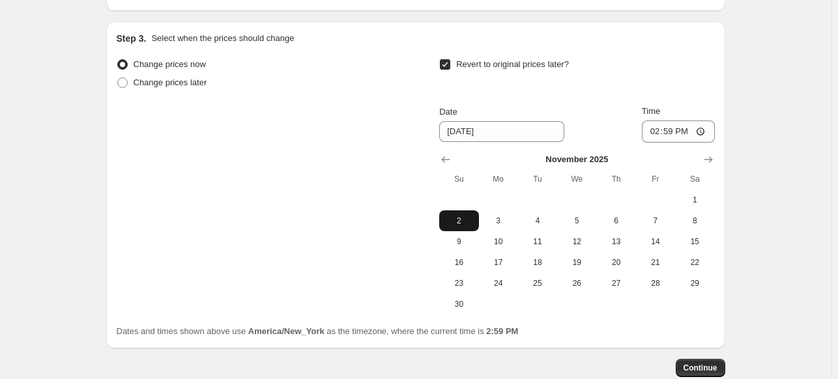
click at [460, 224] on span "2" at bounding box center [459, 221] width 29 height 10
type input "[DATE]"
click at [705, 132] on input "14:59" at bounding box center [678, 132] width 73 height 22
click at [683, 83] on div "Revert to original prices later?" at bounding box center [576, 74] width 275 height 39
click at [657, 134] on input "04:59" at bounding box center [678, 132] width 73 height 22
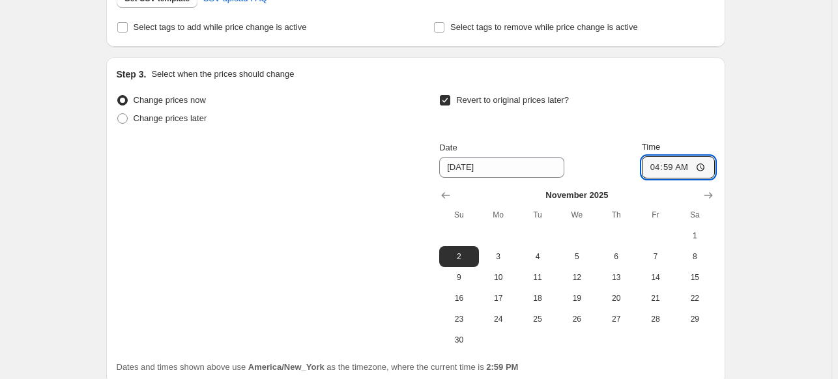
scroll to position [326, 0]
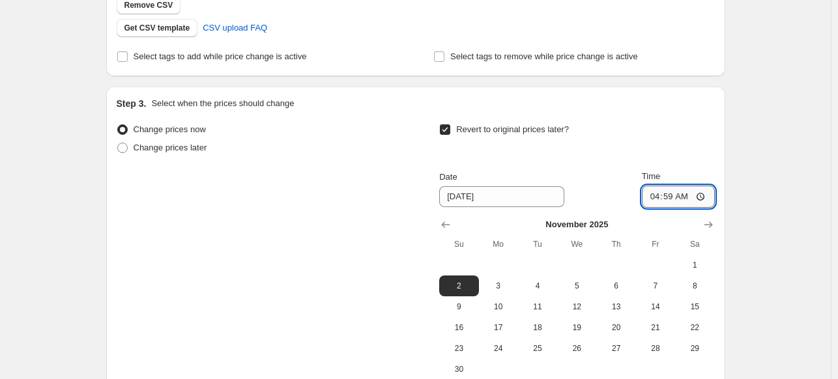
click at [705, 195] on input "04:59" at bounding box center [678, 197] width 73 height 22
type input "03:59"
click at [684, 153] on div "Revert to original prices later?" at bounding box center [576, 140] width 275 height 39
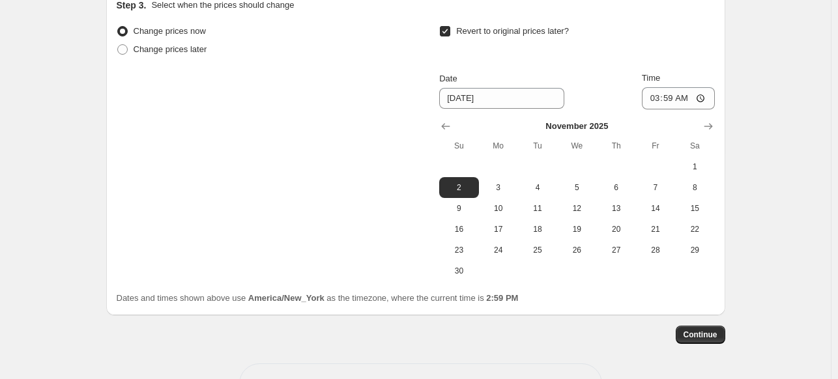
scroll to position [468, 0]
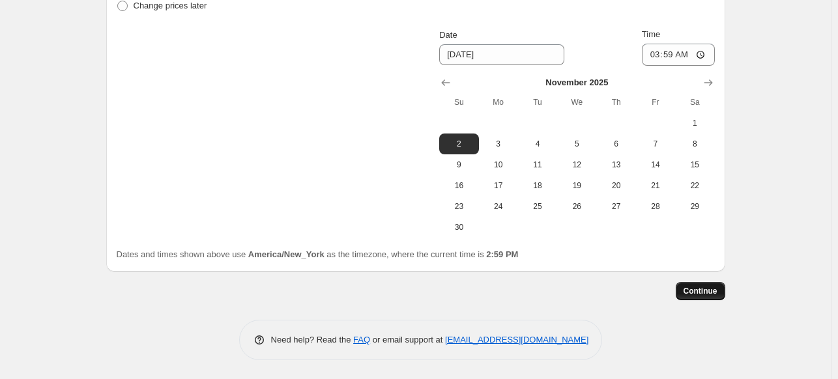
click at [703, 289] on span "Continue" at bounding box center [701, 291] width 34 height 10
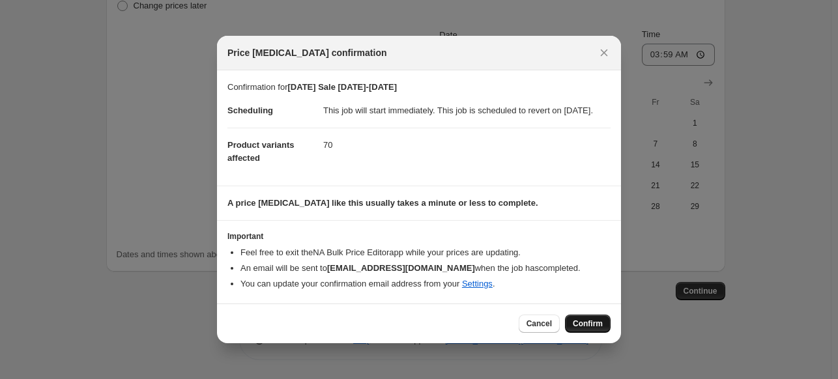
click at [582, 329] on span "Confirm" at bounding box center [588, 324] width 30 height 10
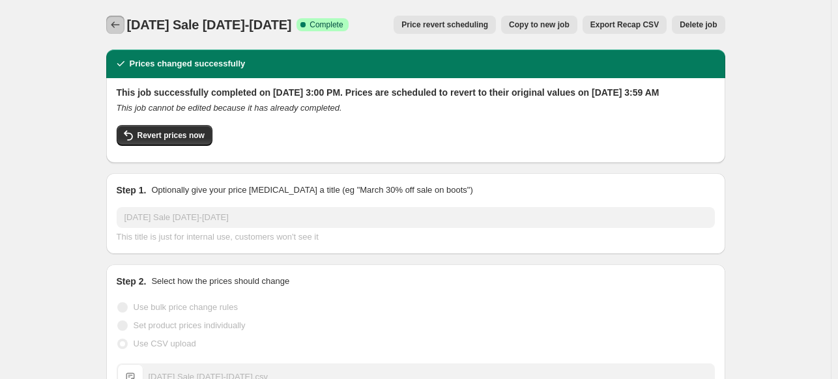
click at [119, 29] on icon "Price change jobs" at bounding box center [115, 24] width 13 height 13
